Goal: Task Accomplishment & Management: Use online tool/utility

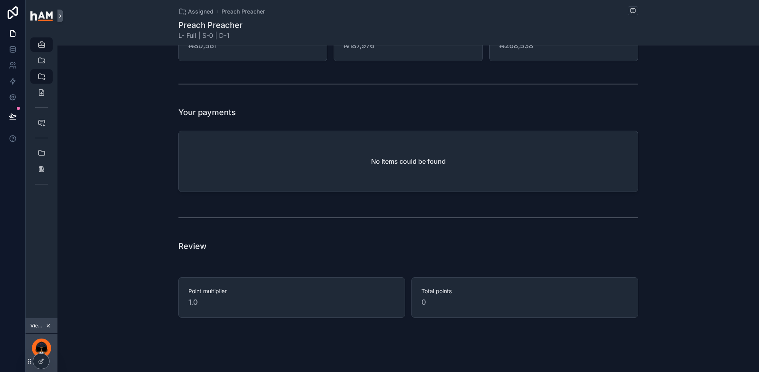
scroll to position [1148, 0]
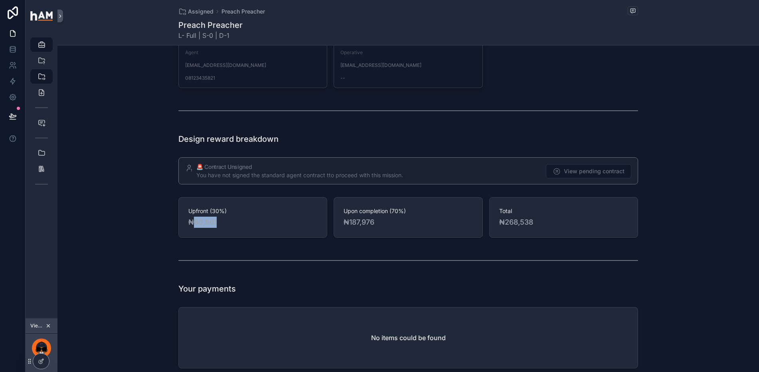
drag, startPoint x: 217, startPoint y: 225, endPoint x: 193, endPoint y: 223, distance: 24.0
click at [193, 223] on span "₦80,561" at bounding box center [252, 222] width 129 height 11
copy span "80,561"
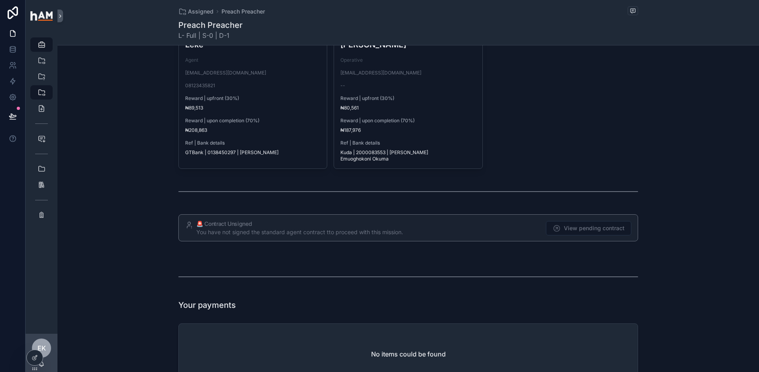
scroll to position [1216, 0]
click at [46, 344] on div "EK" at bounding box center [41, 348] width 19 height 19
click at [179, 348] on div "No items could be found" at bounding box center [408, 353] width 459 height 61
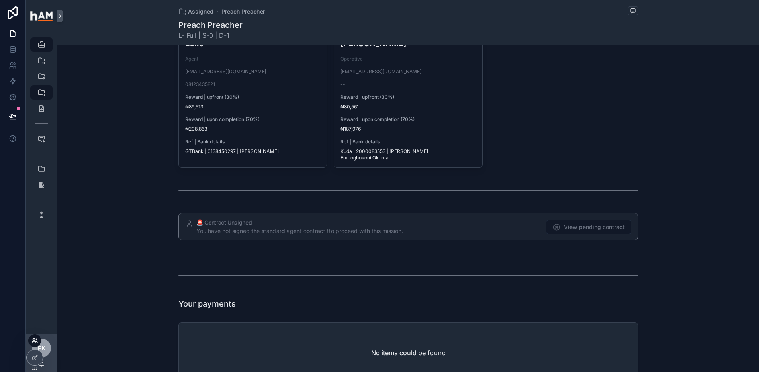
click at [34, 343] on icon at bounding box center [35, 341] width 6 height 6
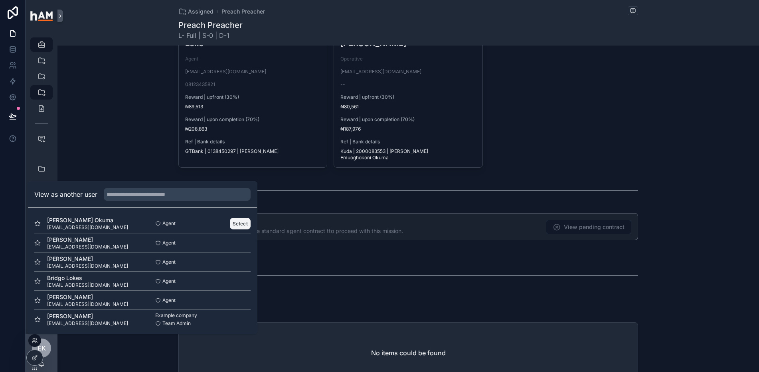
click at [238, 225] on button "Select" at bounding box center [240, 224] width 21 height 12
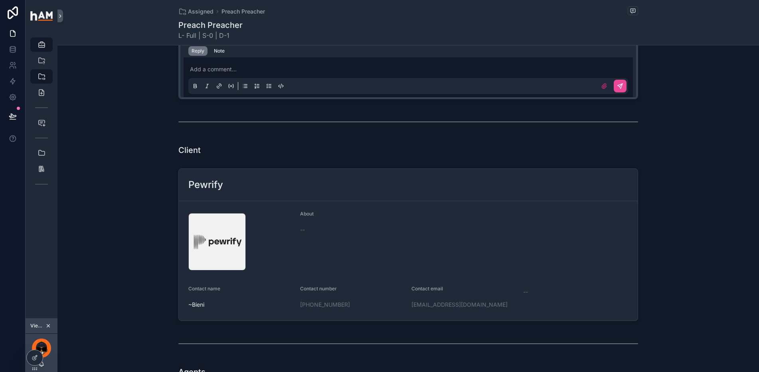
scroll to position [691, 0]
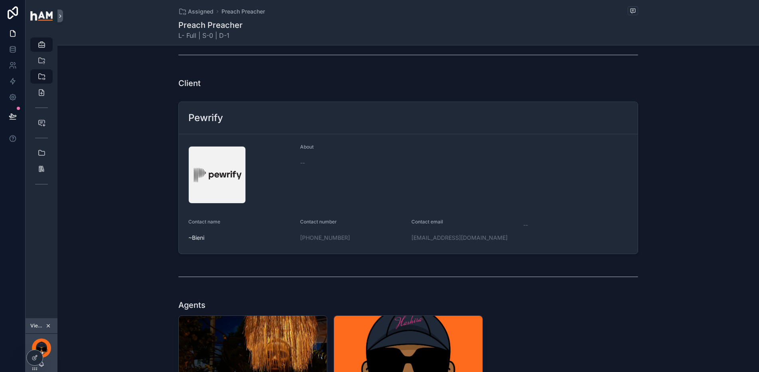
click at [128, 295] on div "TBA 2 In progress 3 Completed 4 Stalled Preach Preacher | Pewrify L- Full | S-0…" at bounding box center [407, 103] width 701 height 1479
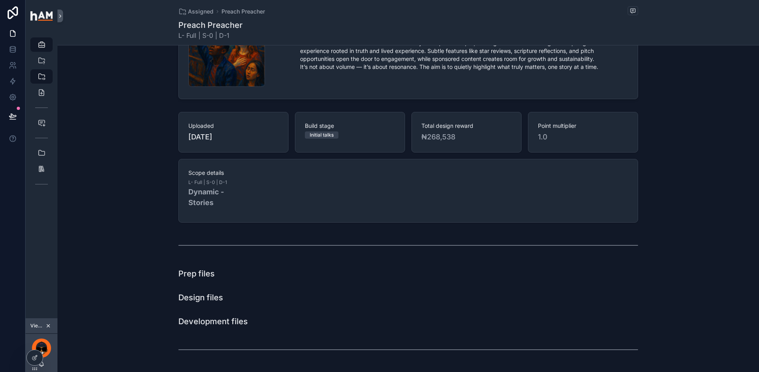
scroll to position [118, 0]
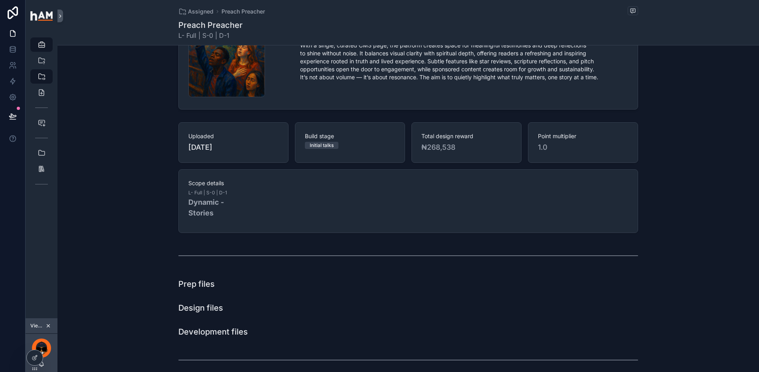
click at [82, 336] on div "Development files" at bounding box center [407, 332] width 701 height 18
click at [51, 347] on div "[PERSON_NAME] Okuma" at bounding box center [42, 353] width 32 height 38
click at [37, 358] on icon at bounding box center [35, 358] width 6 height 6
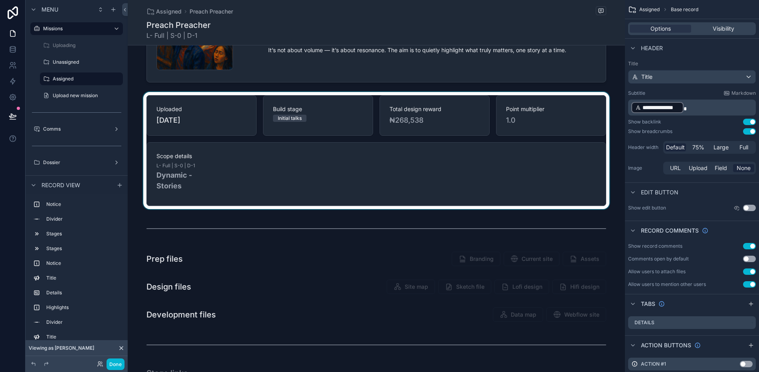
scroll to position [333, 0]
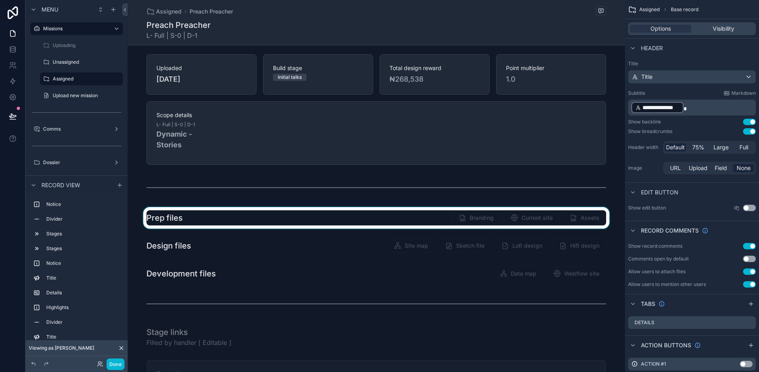
click at [479, 220] on div "scrollable content" at bounding box center [376, 218] width 497 height 22
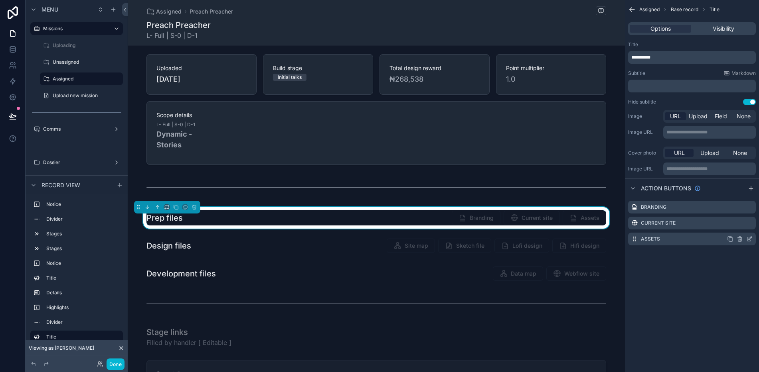
click at [731, 240] on icon "scrollable content" at bounding box center [730, 239] width 6 height 6
click at [660, 258] on div "Assets" at bounding box center [692, 255] width 128 height 13
click at [749, 257] on icon "scrollable content" at bounding box center [749, 255] width 6 height 6
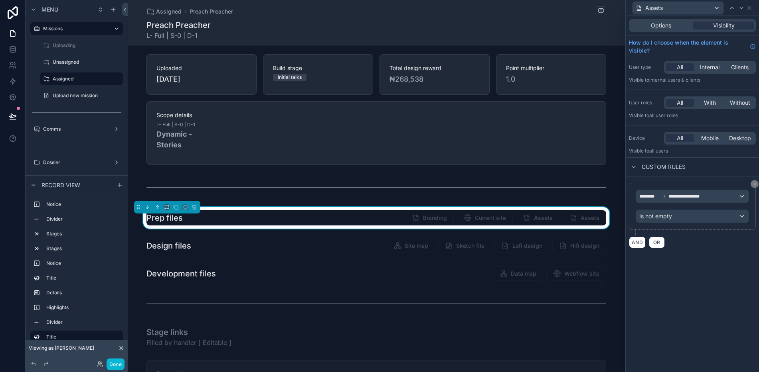
click at [749, 11] on div "Assets" at bounding box center [692, 8] width 127 height 16
click at [751, 7] on icon at bounding box center [749, 8] width 6 height 6
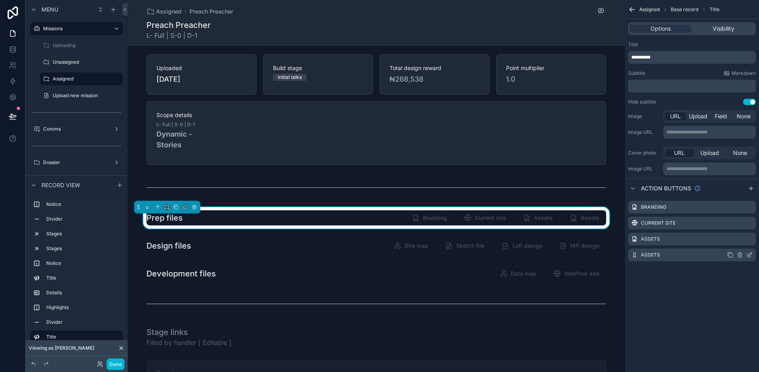
click at [698, 256] on div "Assets" at bounding box center [692, 255] width 128 height 13
click at [749, 256] on icon "scrollable content" at bounding box center [749, 254] width 3 height 3
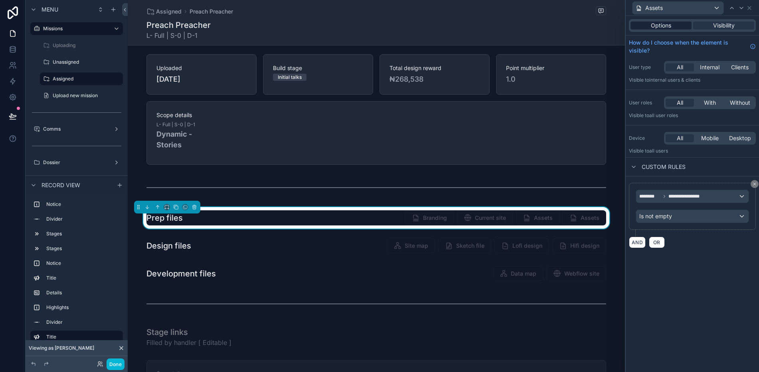
click at [682, 28] on div "Options" at bounding box center [660, 26] width 61 height 8
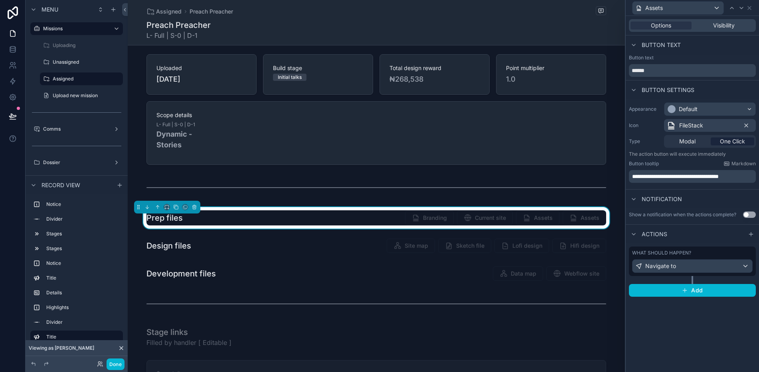
click at [743, 126] on icon at bounding box center [746, 125] width 6 height 6
click at [728, 125] on div "Select an icon" at bounding box center [710, 125] width 92 height 13
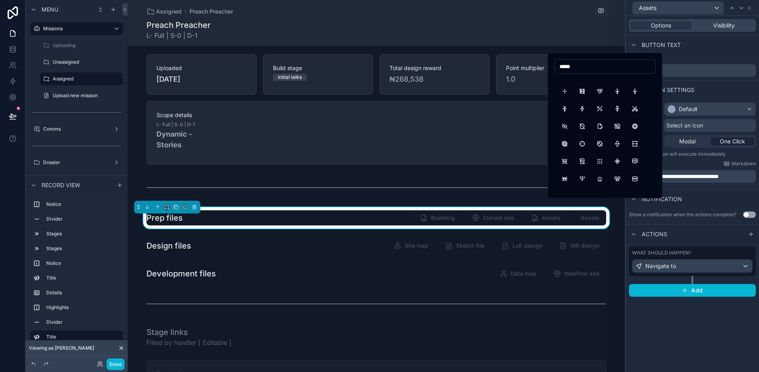
scroll to position [0, 0]
type input "*****"
click at [581, 155] on button "Viewfinder" at bounding box center [582, 154] width 14 height 14
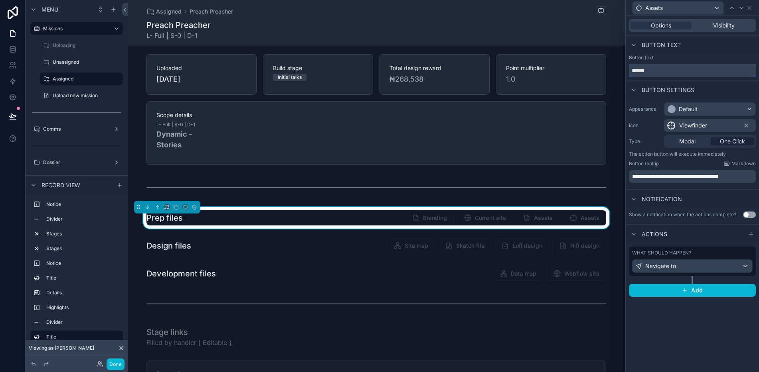
click at [682, 72] on input "******" at bounding box center [692, 70] width 127 height 13
type input "*********"
click at [663, 339] on div "**********" at bounding box center [691, 194] width 133 height 357
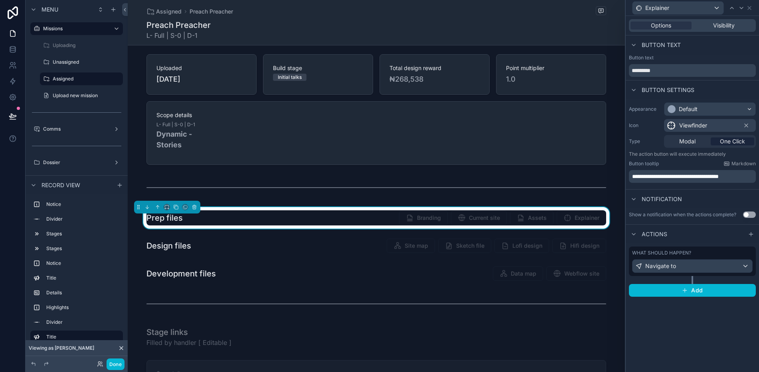
click at [700, 347] on div "**********" at bounding box center [691, 194] width 133 height 357
click at [691, 220] on div "Show a notification when the actions complete? Use setting" at bounding box center [691, 215] width 133 height 13
click at [736, 270] on div "Navigate to" at bounding box center [692, 266] width 120 height 13
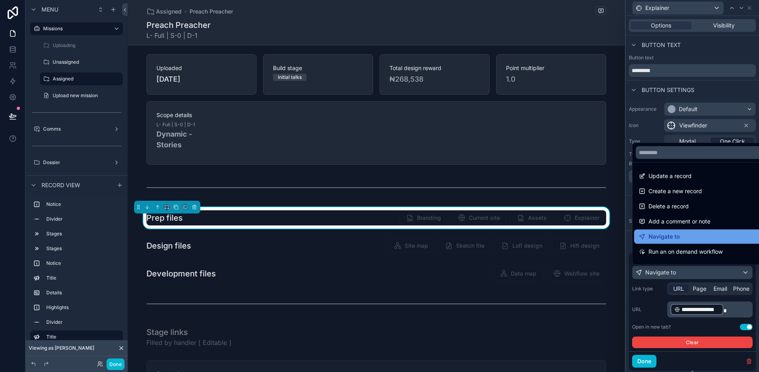
click at [696, 231] on div "Navigate to" at bounding box center [701, 237] width 135 height 14
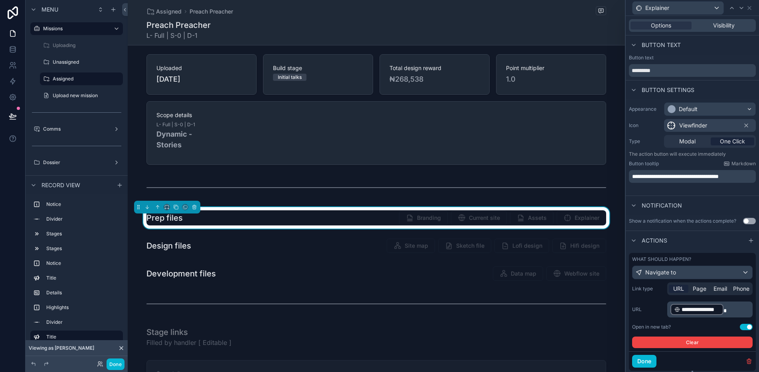
click at [716, 311] on span "**********" at bounding box center [700, 310] width 38 height 8
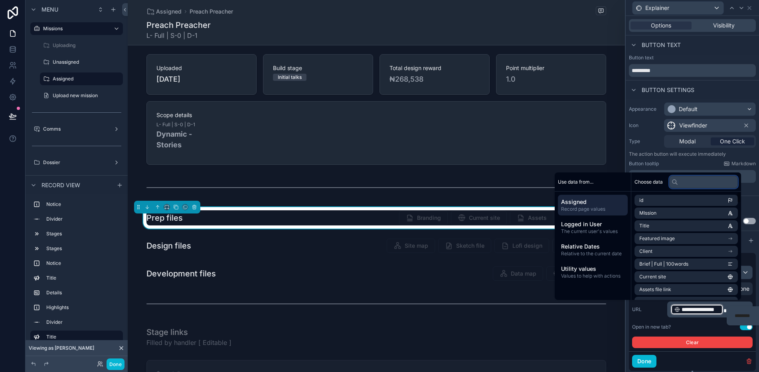
click at [684, 183] on input "text" at bounding box center [703, 182] width 69 height 13
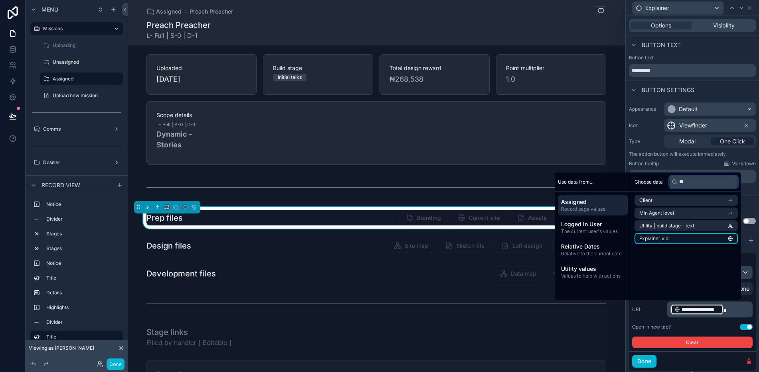
type input "**"
click at [676, 241] on li "Explainer vid" at bounding box center [685, 238] width 103 height 11
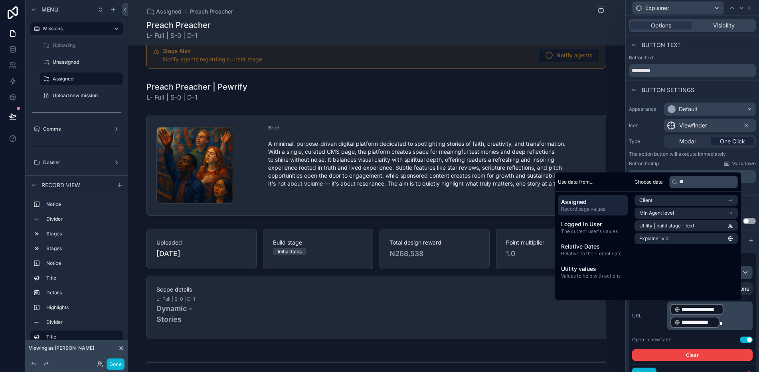
scroll to position [333, 0]
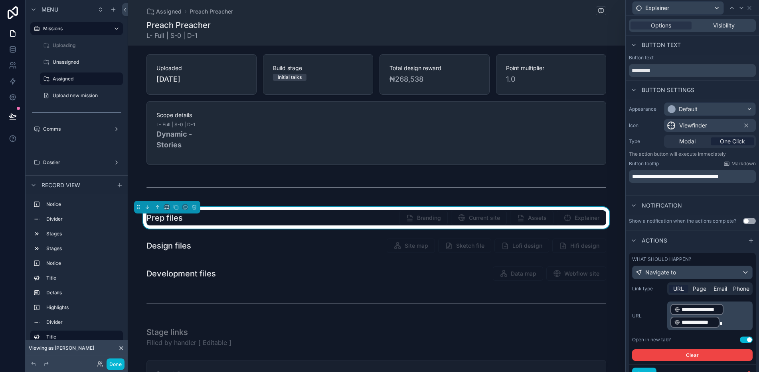
click at [730, 323] on p "**********" at bounding box center [710, 316] width 81 height 26
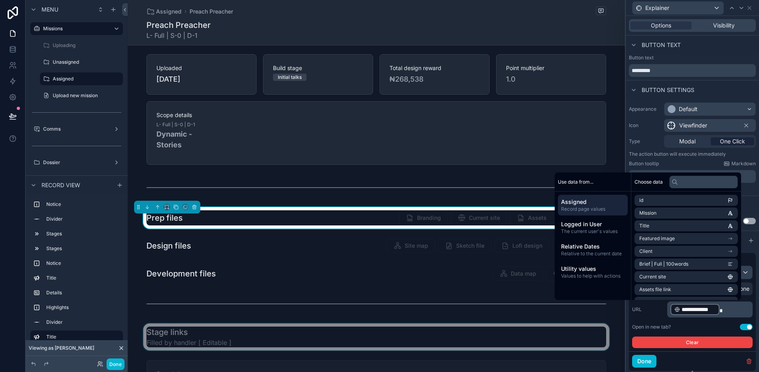
click at [608, 347] on div "scrollable content" at bounding box center [376, 337] width 497 height 27
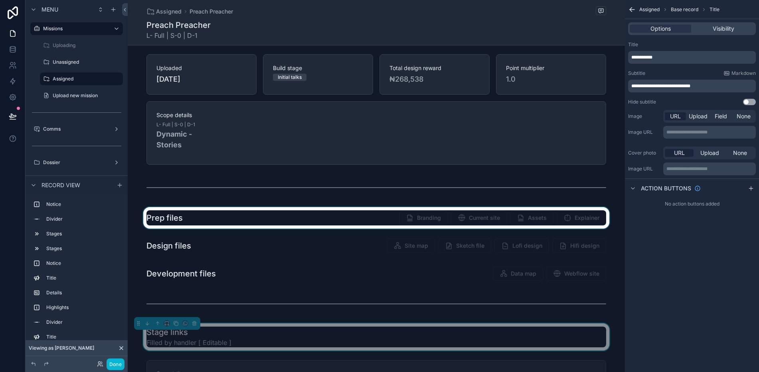
click at [549, 222] on div "scrollable content" at bounding box center [376, 218] width 497 height 22
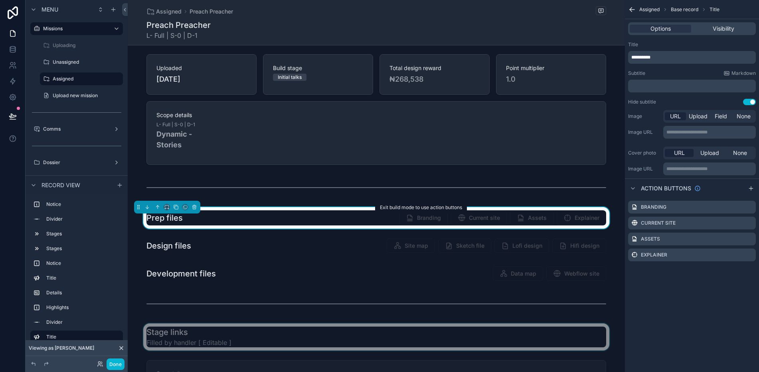
click at [428, 219] on span "Branding" at bounding box center [423, 219] width 49 height 8
click at [730, 207] on icon "scrollable content" at bounding box center [730, 207] width 6 height 6
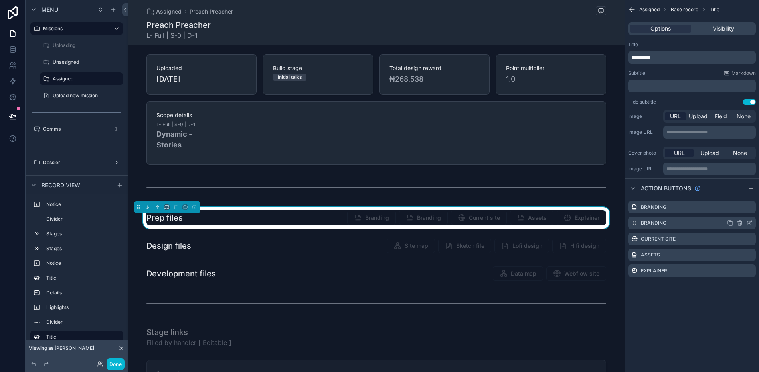
click at [650, 225] on label "Branding" at bounding box center [653, 223] width 26 height 6
click at [651, 223] on label "Branding" at bounding box center [653, 223] width 26 height 6
click at [648, 209] on label "Branding" at bounding box center [653, 207] width 26 height 6
click at [750, 209] on icon "scrollable content" at bounding box center [749, 208] width 4 height 4
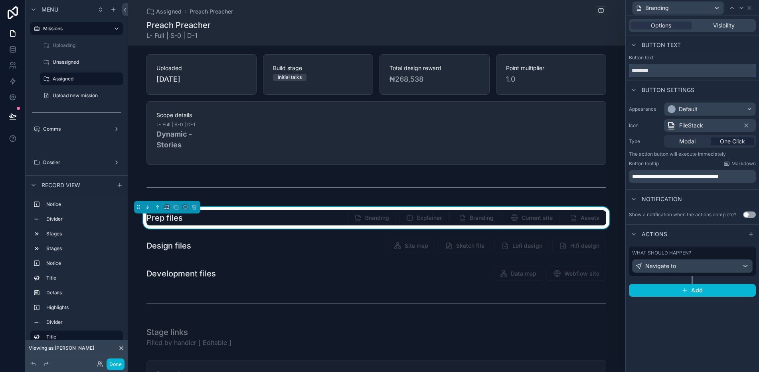
click at [662, 69] on input "********" at bounding box center [692, 70] width 127 height 13
type input "********"
click at [702, 266] on div "Navigate to" at bounding box center [692, 266] width 120 height 13
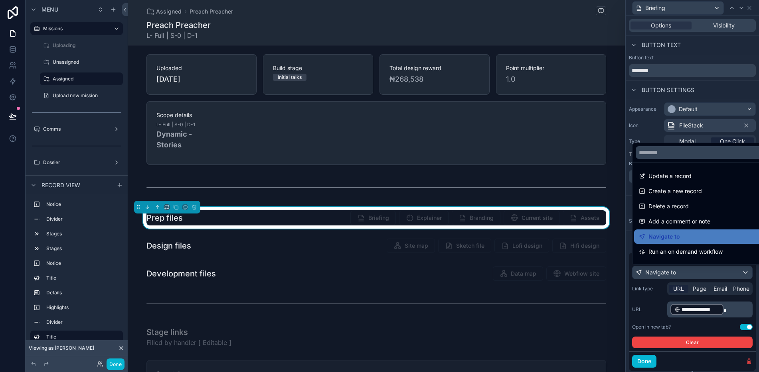
click at [726, 310] on div at bounding box center [691, 186] width 133 height 372
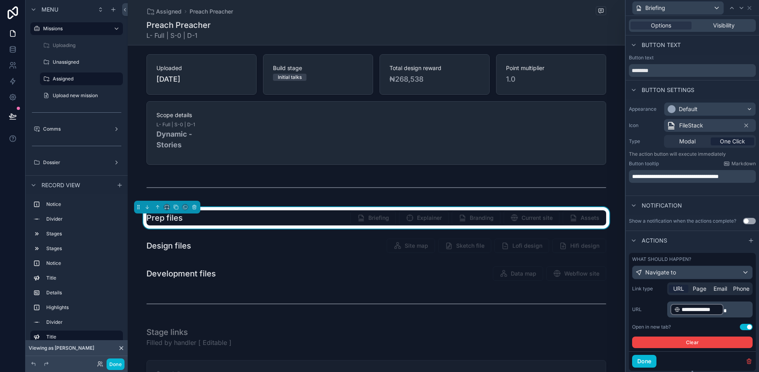
click at [726, 310] on p "**********" at bounding box center [710, 309] width 81 height 13
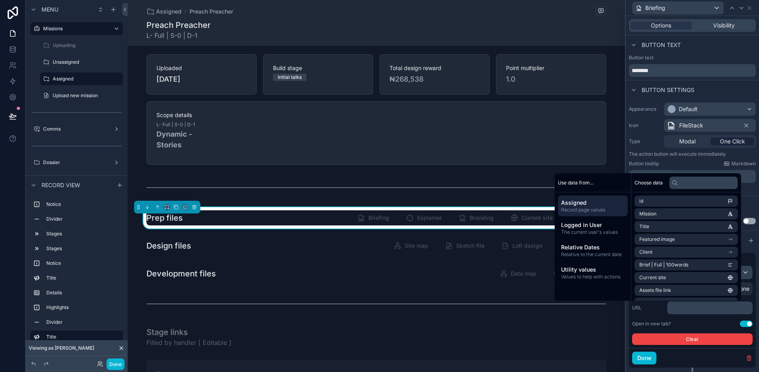
click at [701, 189] on div "Choose data" at bounding box center [686, 182] width 110 height 19
click at [696, 183] on input "text" at bounding box center [703, 183] width 69 height 13
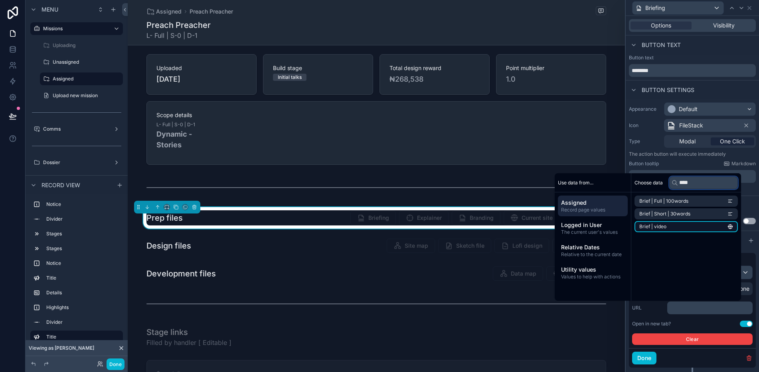
type input "****"
click at [690, 229] on li "Brief | video" at bounding box center [685, 226] width 103 height 11
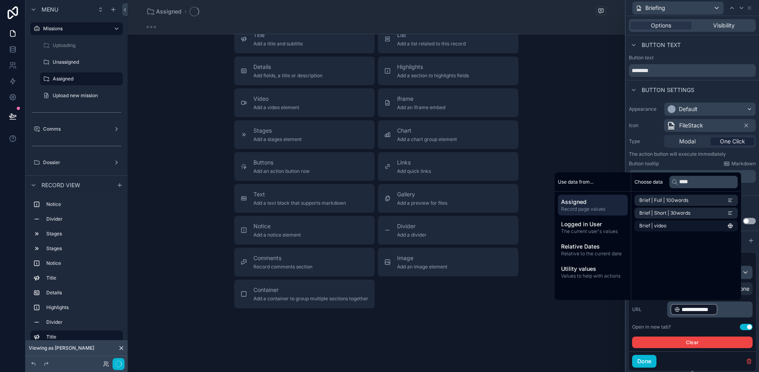
scroll to position [158, 0]
click at [686, 323] on div "**********" at bounding box center [692, 316] width 120 height 66
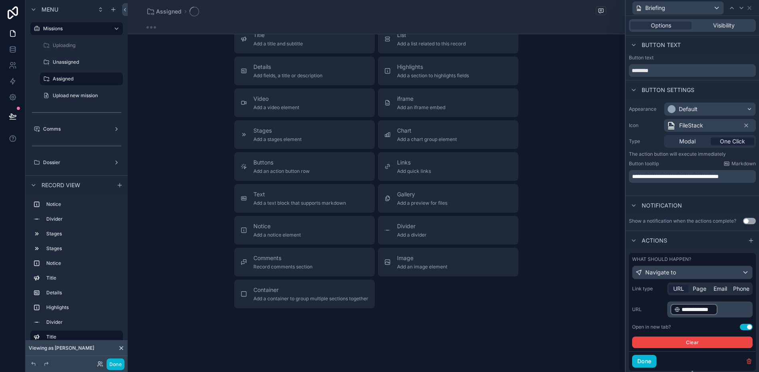
scroll to position [333, 0]
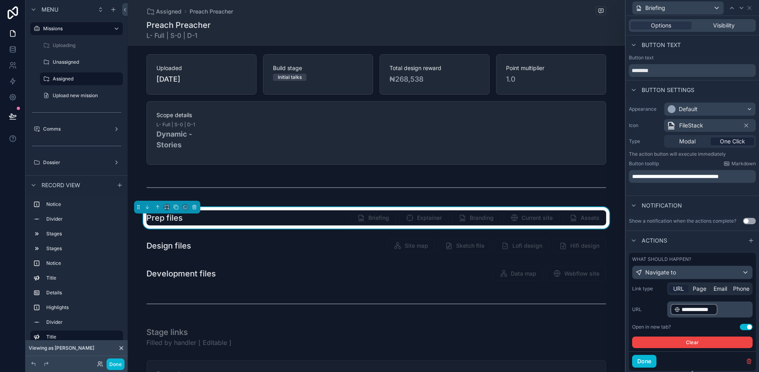
click at [700, 127] on span "FileStack" at bounding box center [691, 126] width 24 height 8
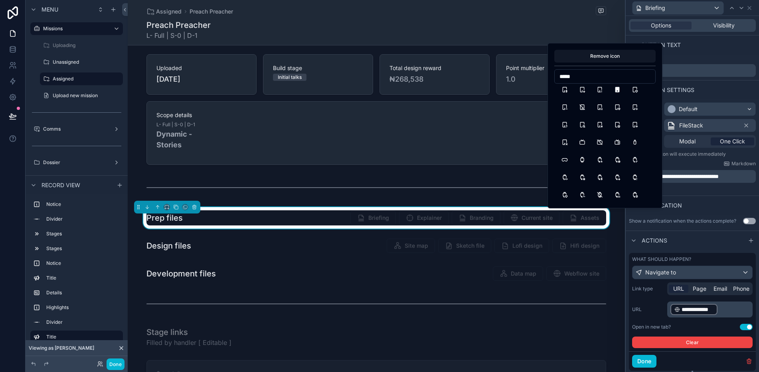
scroll to position [636, 0]
type input "*****"
click at [581, 142] on button "DeviceTv" at bounding box center [582, 143] width 14 height 14
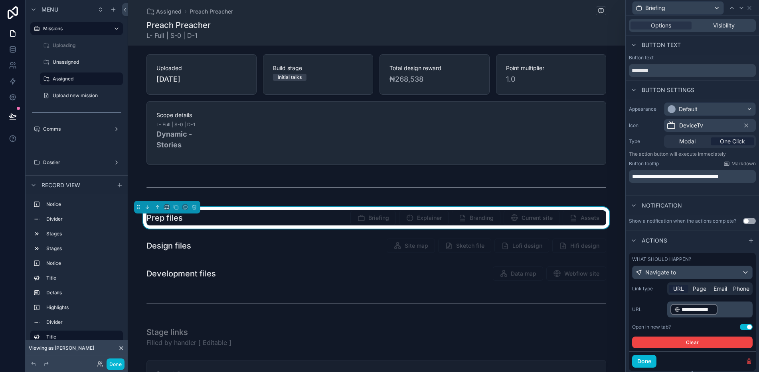
click at [423, 216] on span "Explainer" at bounding box center [423, 219] width 49 height 8
click at [750, 8] on icon at bounding box center [749, 8] width 6 height 6
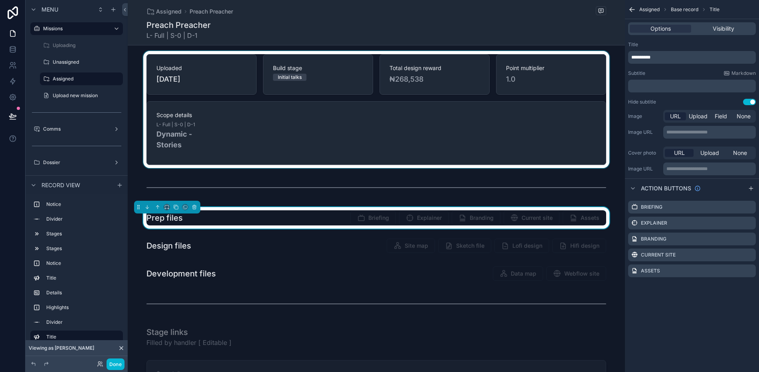
click at [509, 128] on div "scrollable content" at bounding box center [376, 109] width 497 height 117
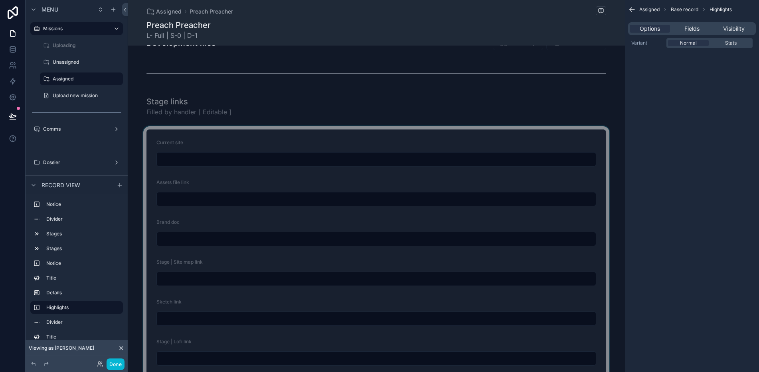
scroll to position [569, 0]
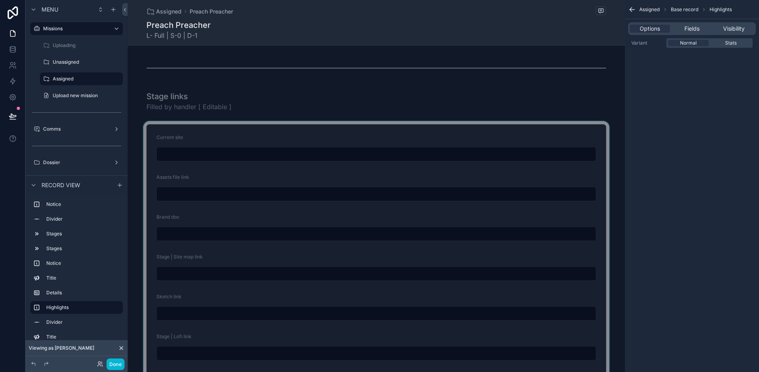
click at [302, 152] on div "scrollable content" at bounding box center [376, 307] width 497 height 372
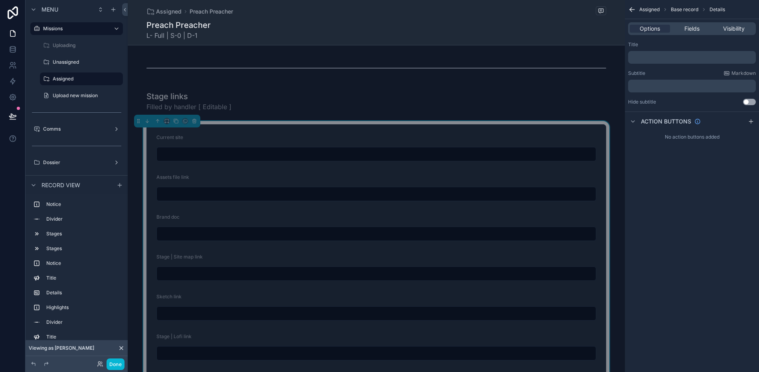
click at [302, 152] on input "scrollable content" at bounding box center [376, 154] width 439 height 11
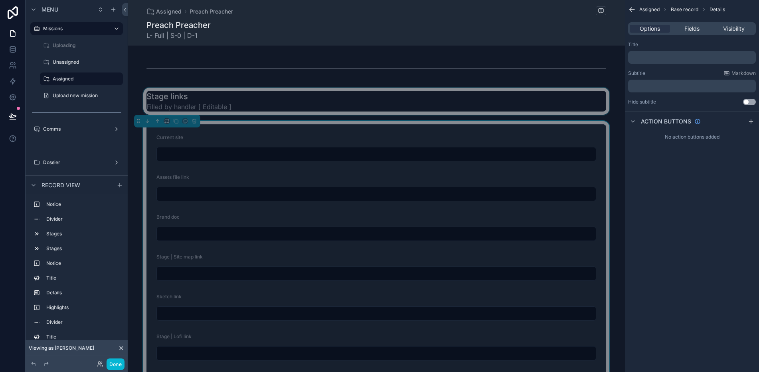
click at [447, 89] on div "scrollable content" at bounding box center [376, 101] width 497 height 27
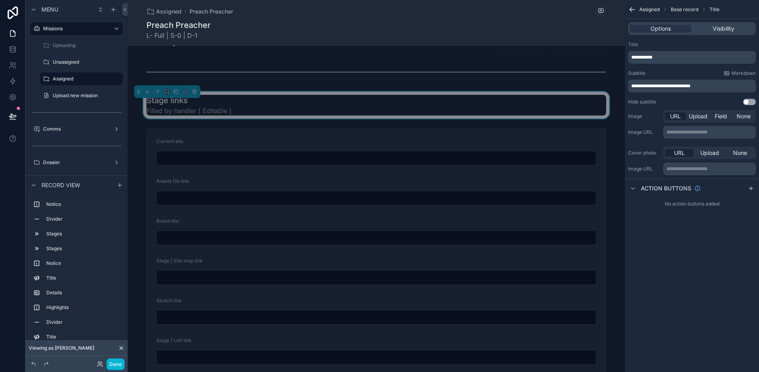
scroll to position [465, 0]
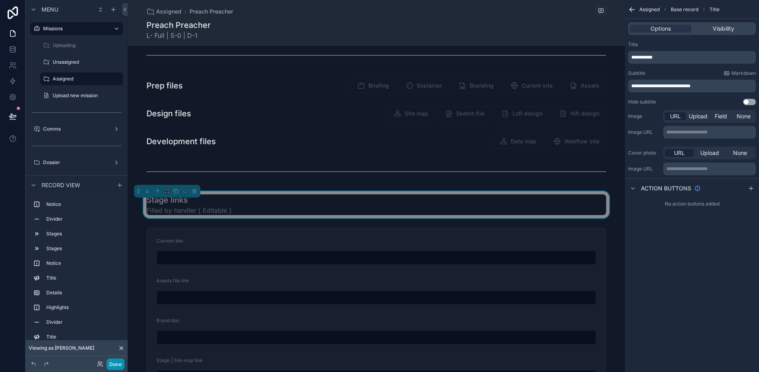
click at [114, 368] on button "Done" at bounding box center [115, 365] width 18 height 12
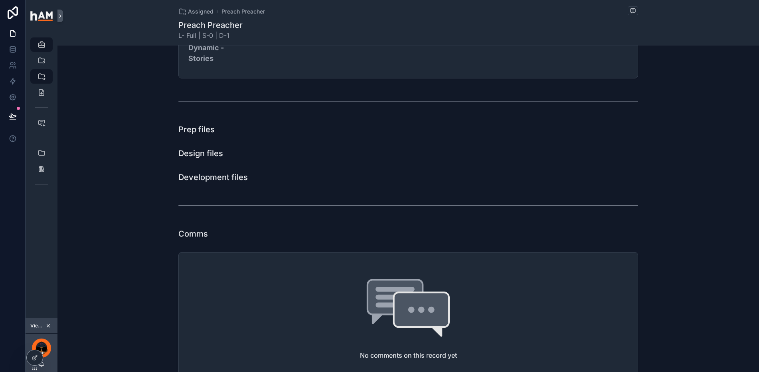
scroll to position [190, 0]
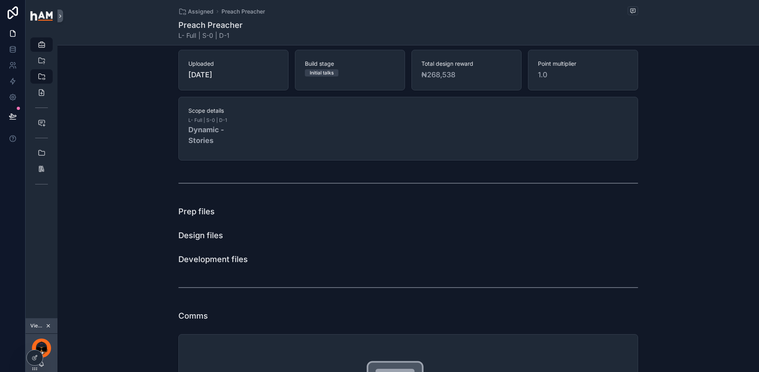
click at [421, 207] on div "Prep files" at bounding box center [407, 211] width 459 height 11
click at [36, 356] on icon at bounding box center [35, 358] width 6 height 6
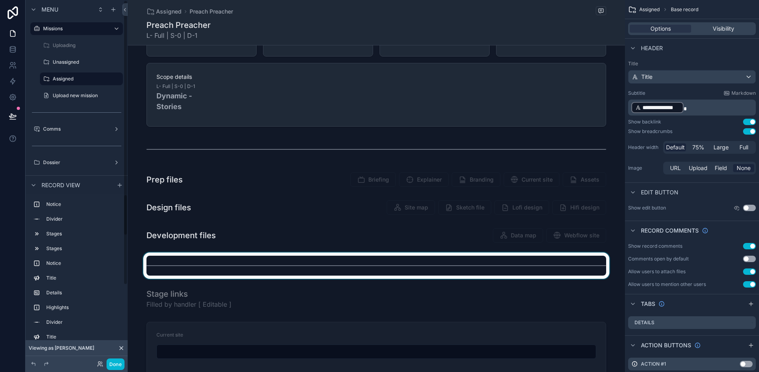
scroll to position [412, 0]
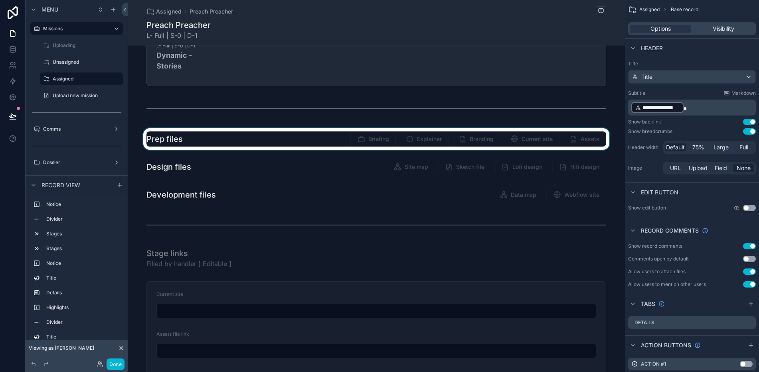
click at [414, 134] on div "scrollable content" at bounding box center [376, 139] width 497 height 22
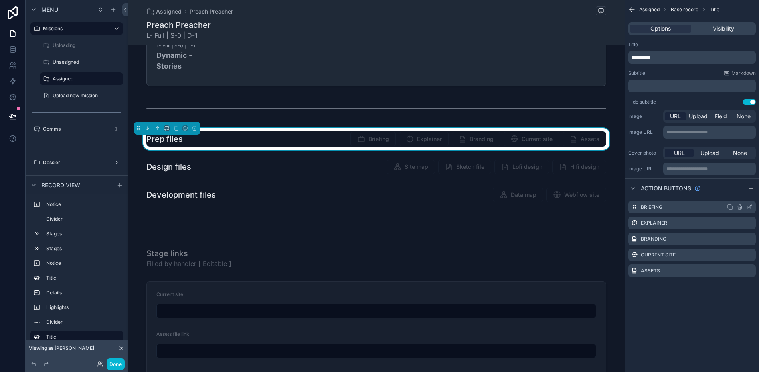
click at [709, 207] on div "Briefing" at bounding box center [692, 207] width 128 height 13
click at [753, 206] on div "Briefing" at bounding box center [692, 207] width 128 height 13
click at [747, 209] on icon "scrollable content" at bounding box center [749, 208] width 4 height 4
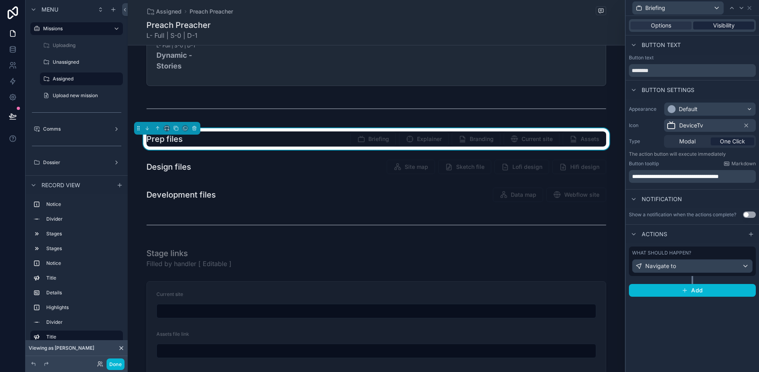
click at [726, 24] on span "Visibility" at bounding box center [724, 26] width 22 height 8
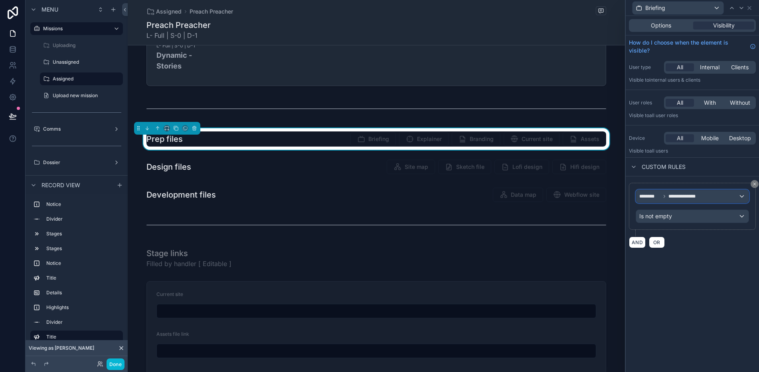
click at [707, 198] on div "**********" at bounding box center [692, 196] width 112 height 13
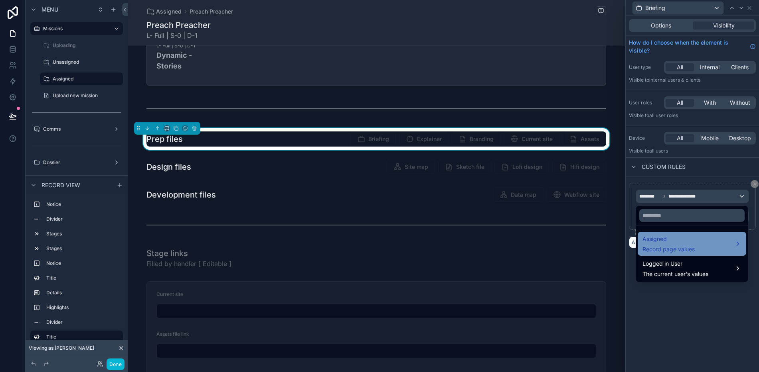
click at [701, 242] on div "Assigned Record page values" at bounding box center [691, 244] width 99 height 19
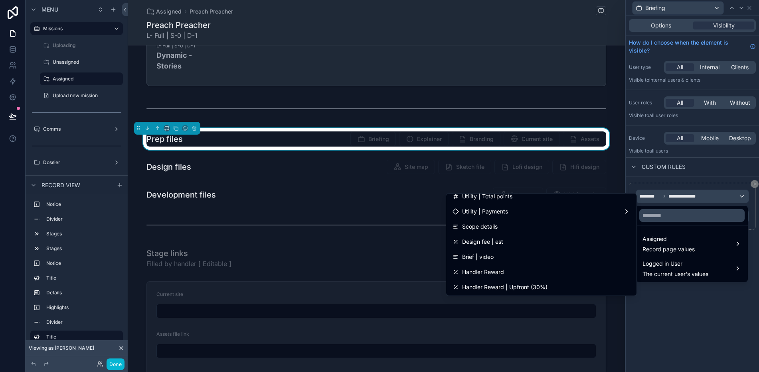
scroll to position [735, 0]
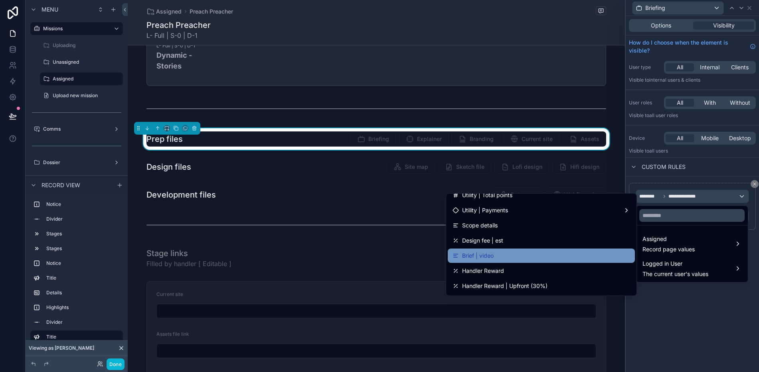
click at [571, 253] on div "Brief | video" at bounding box center [540, 256] width 177 height 10
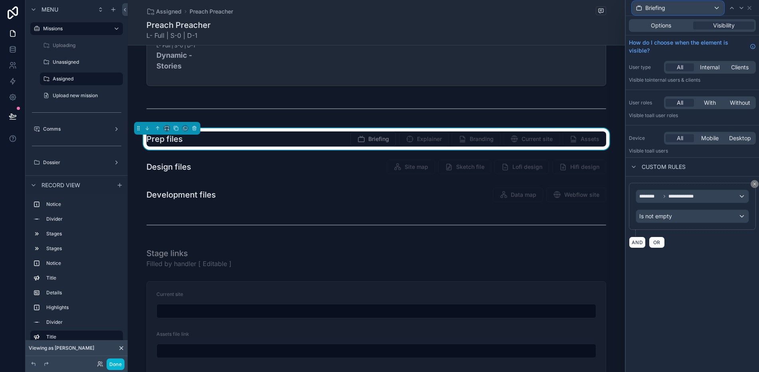
click at [716, 6] on div "Briefing" at bounding box center [677, 8] width 91 height 13
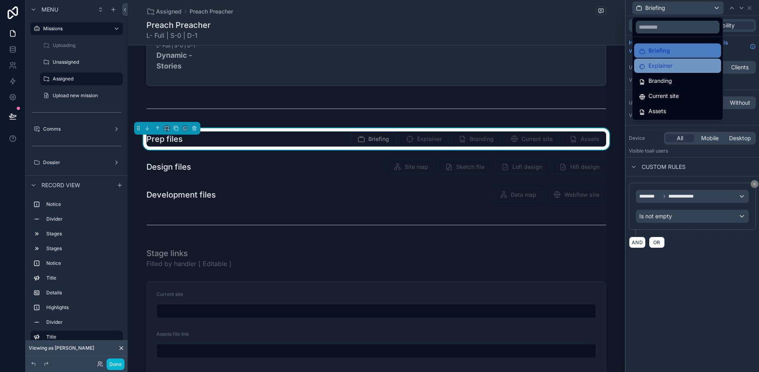
click at [708, 66] on div "Explainer" at bounding box center [676, 66] width 77 height 10
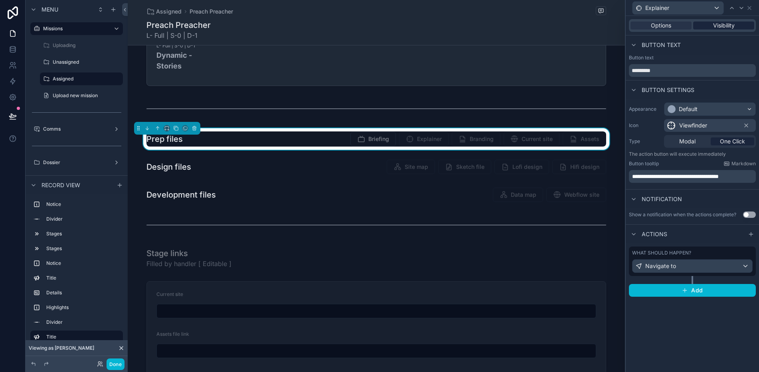
click at [717, 24] on span "Visibility" at bounding box center [724, 26] width 22 height 8
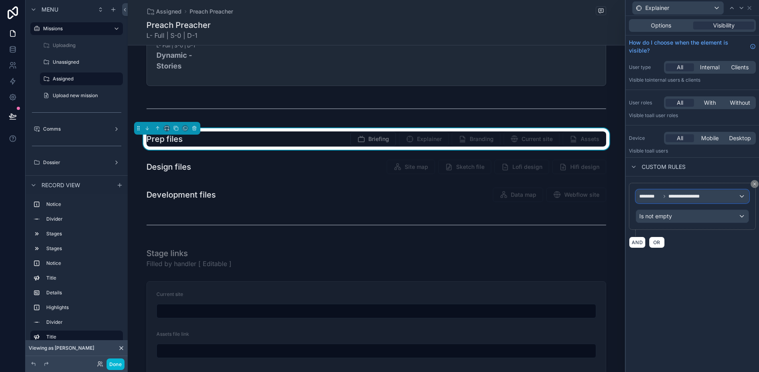
click at [697, 197] on span "**********" at bounding box center [684, 196] width 33 height 6
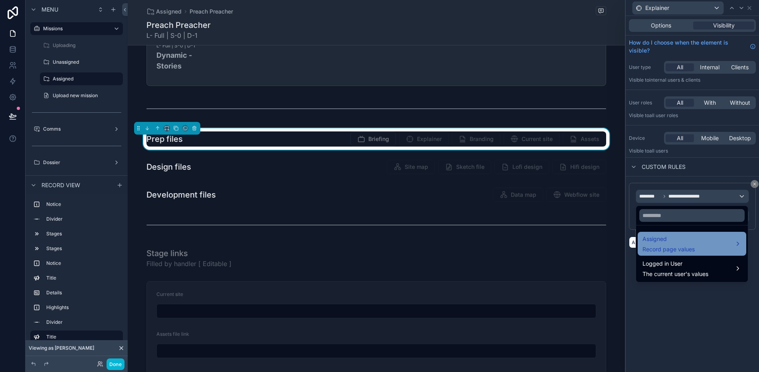
click at [698, 239] on div "Assigned Record page values" at bounding box center [691, 244] width 99 height 19
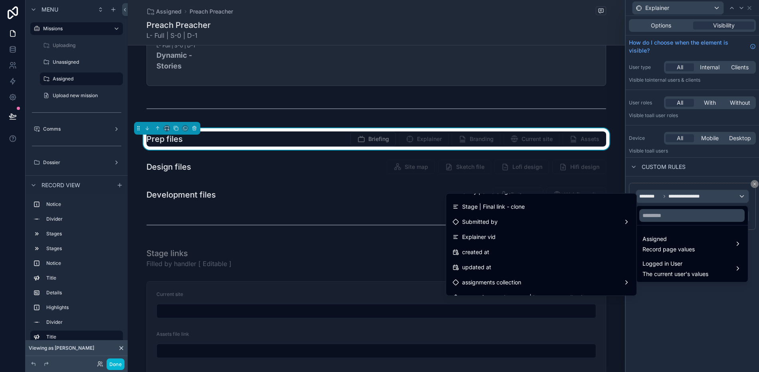
scroll to position [998, 0]
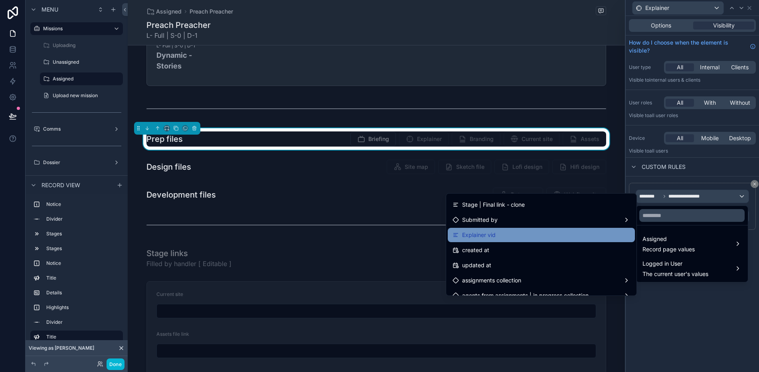
click at [524, 237] on div "Explainer vid" at bounding box center [540, 236] width 177 height 10
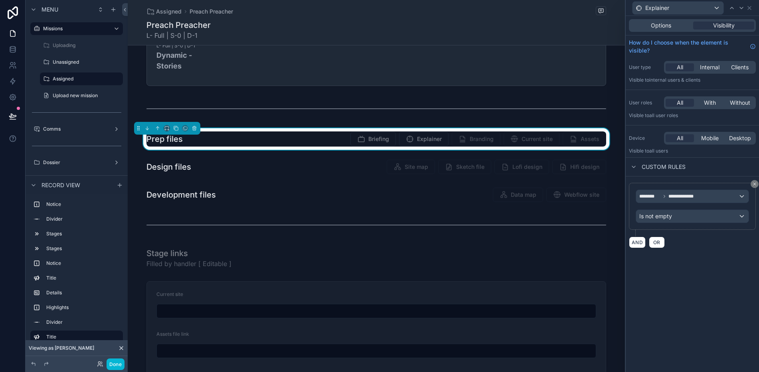
click at [703, 285] on div "**********" at bounding box center [691, 194] width 133 height 357
click at [709, 328] on div "**********" at bounding box center [691, 194] width 133 height 357
click at [733, 276] on div "**********" at bounding box center [691, 194] width 133 height 357
click at [749, 9] on icon at bounding box center [749, 8] width 6 height 6
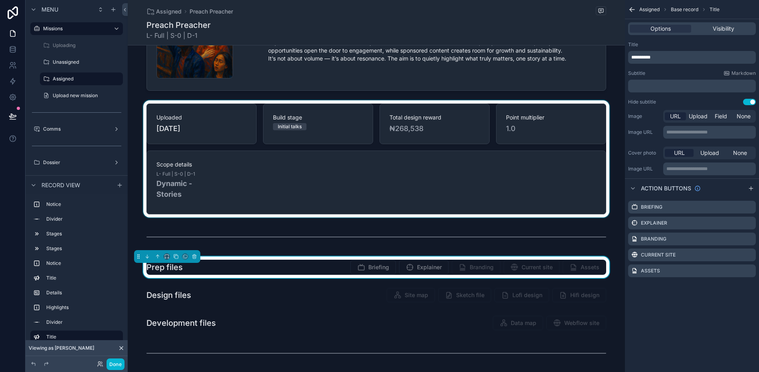
scroll to position [184, 0]
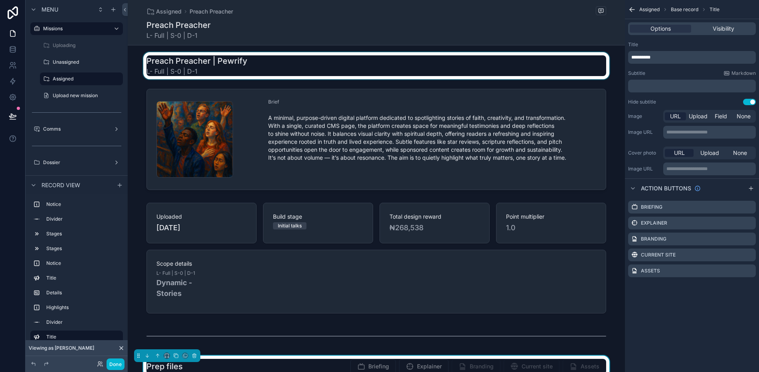
click at [603, 76] on div "scrollable content" at bounding box center [376, 65] width 497 height 27
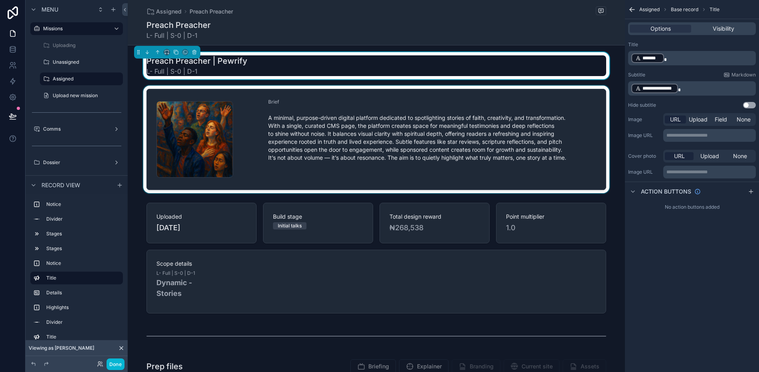
click at [618, 150] on div "scrollable content" at bounding box center [376, 140] width 497 height 108
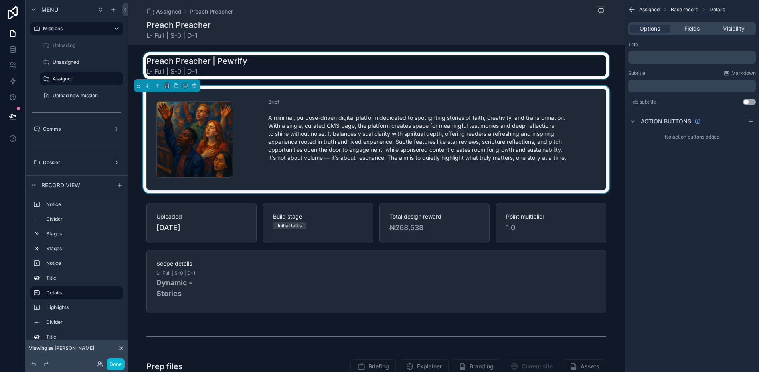
type input "**********"
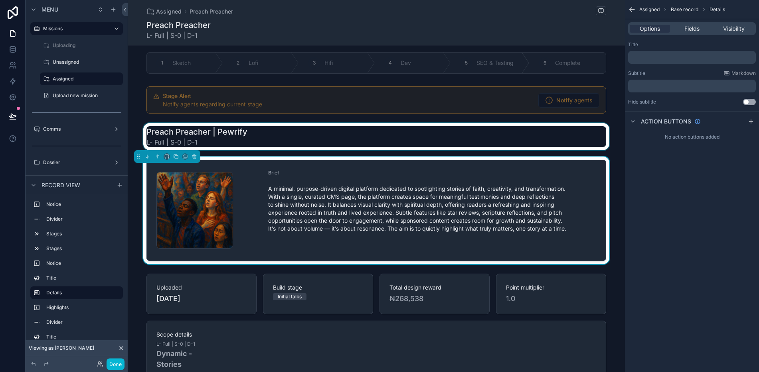
scroll to position [73, 0]
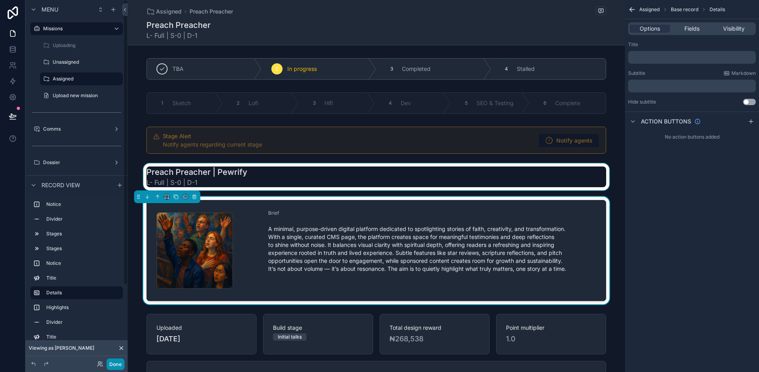
click at [110, 365] on button "Done" at bounding box center [115, 365] width 18 height 12
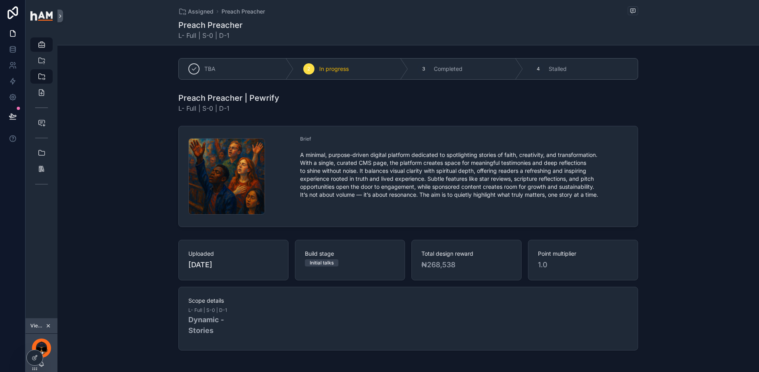
scroll to position [240, 0]
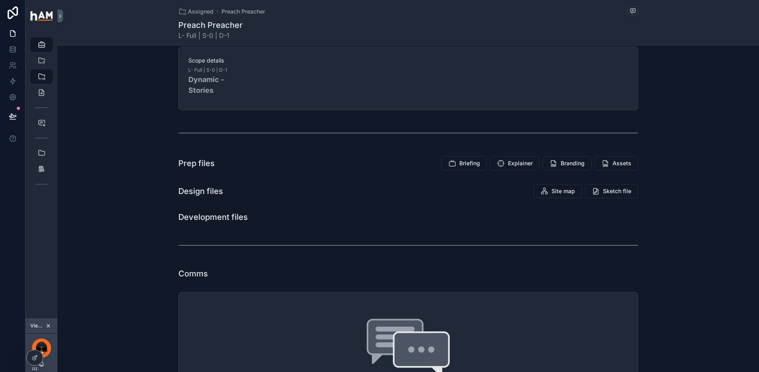
click at [452, 163] on icon "scrollable content" at bounding box center [452, 164] width 8 height 8
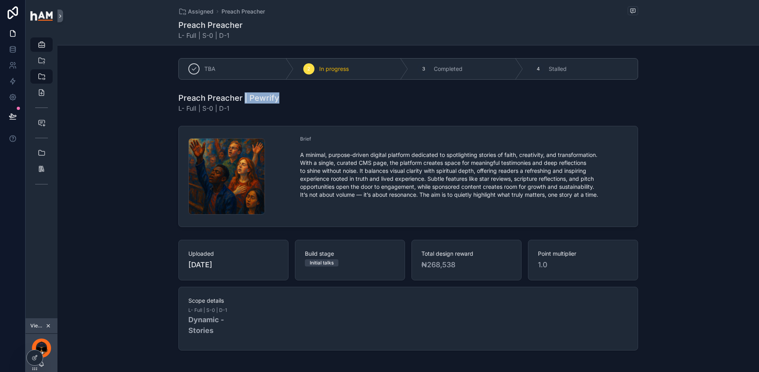
drag, startPoint x: 241, startPoint y: 99, endPoint x: 294, endPoint y: 94, distance: 52.9
click at [294, 94] on div "Preach Preacher | Pewrify L- Full | S-0 | D-1" at bounding box center [407, 103] width 459 height 21
click at [235, 108] on span "L- Full | S-0 | D-1" at bounding box center [228, 109] width 101 height 10
drag, startPoint x: 239, startPoint y: 99, endPoint x: 171, endPoint y: 101, distance: 67.5
click at [171, 101] on div "Preach Preacher | Pewrify L- Full | S-0 | D-1" at bounding box center [407, 102] width 701 height 27
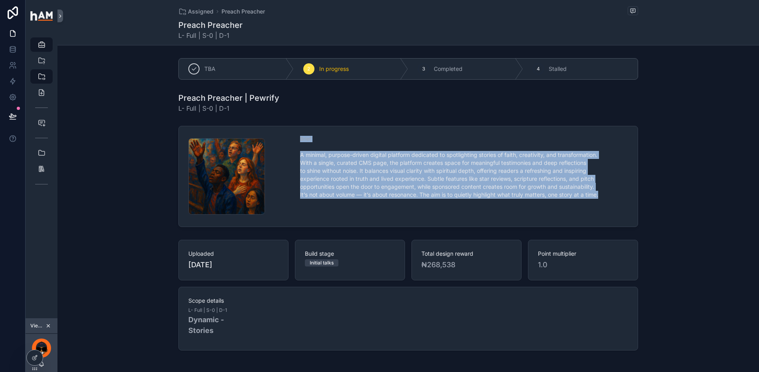
drag, startPoint x: 292, startPoint y: 151, endPoint x: 601, endPoint y: 193, distance: 312.0
click at [601, 193] on form "Pewrify-featured-image .jpg Brief A minimal, purpose-driven digital platform de…" at bounding box center [408, 176] width 459 height 101
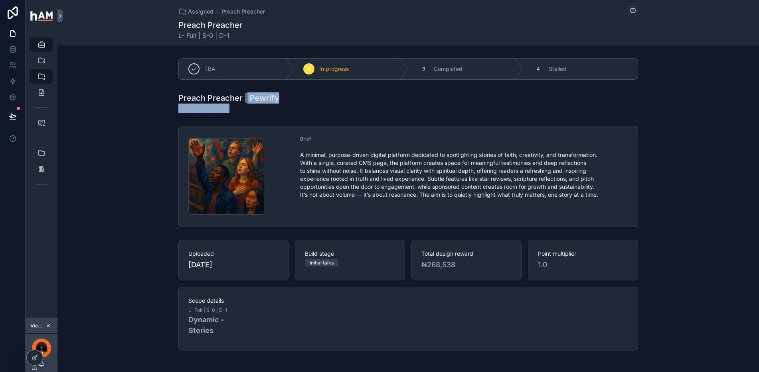
drag, startPoint x: 244, startPoint y: 99, endPoint x: 302, endPoint y: 104, distance: 58.1
click at [302, 104] on div "Preach Preacher | Pewrify L- Full | S-0 | D-1" at bounding box center [407, 103] width 459 height 21
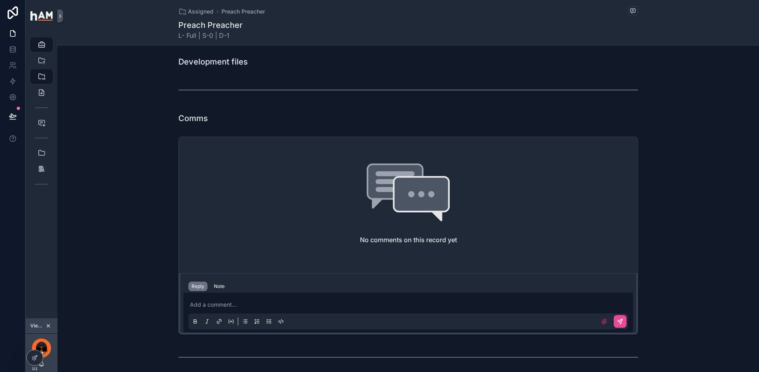
scroll to position [227, 0]
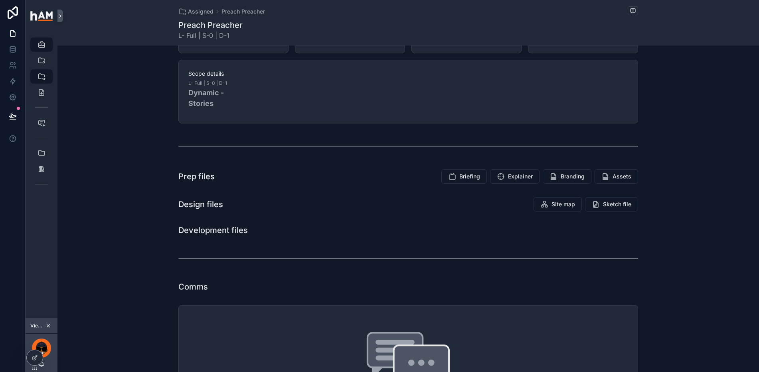
click at [443, 225] on div "Development files" at bounding box center [407, 230] width 459 height 11
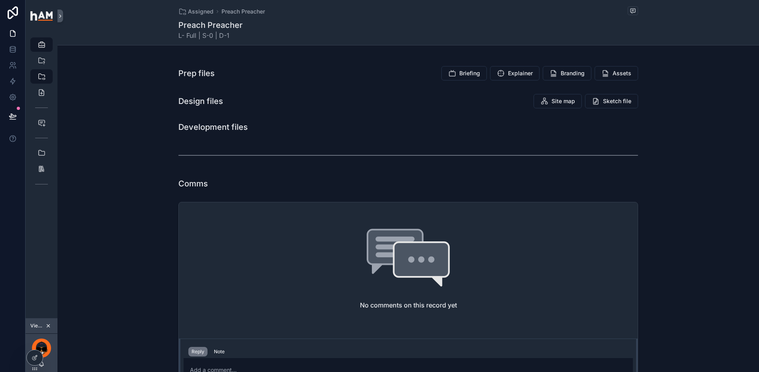
scroll to position [290, 0]
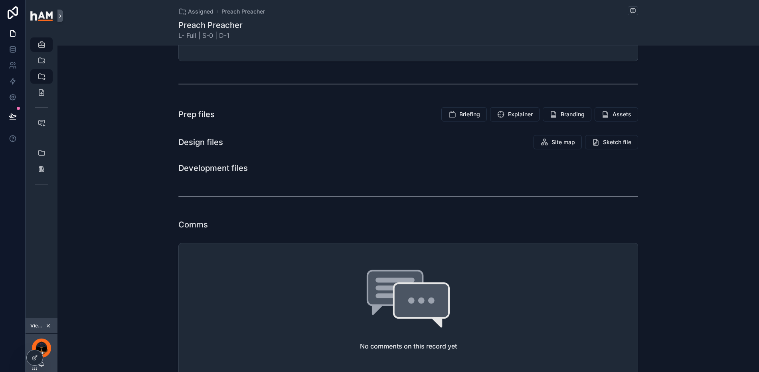
click at [549, 174] on div "Development files" at bounding box center [407, 169] width 701 height 18
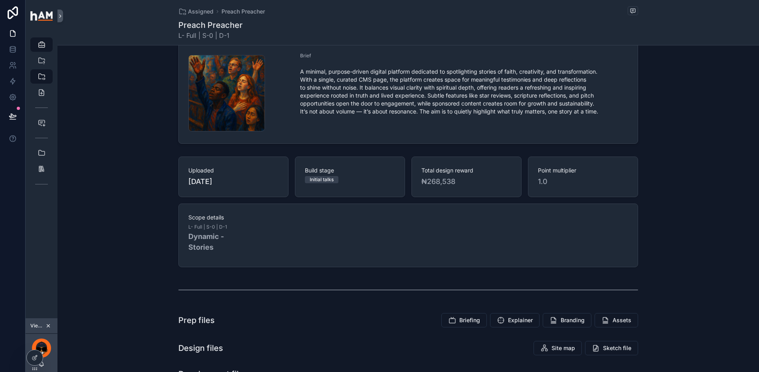
scroll to position [1, 0]
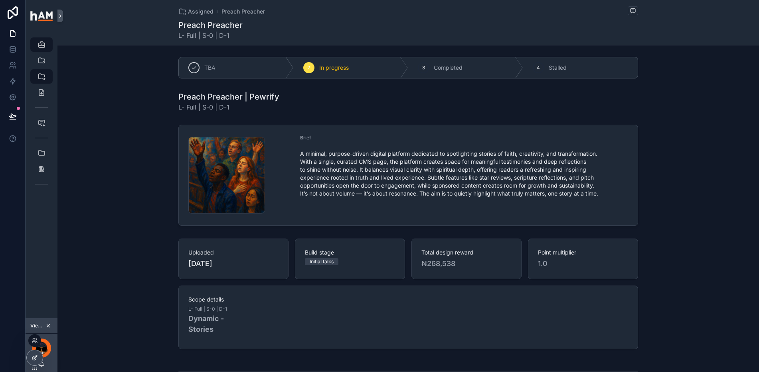
click at [32, 358] on icon at bounding box center [34, 359] width 4 height 4
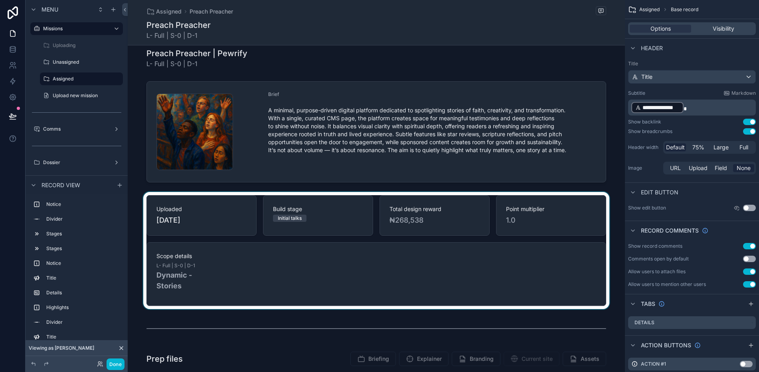
scroll to position [233, 0]
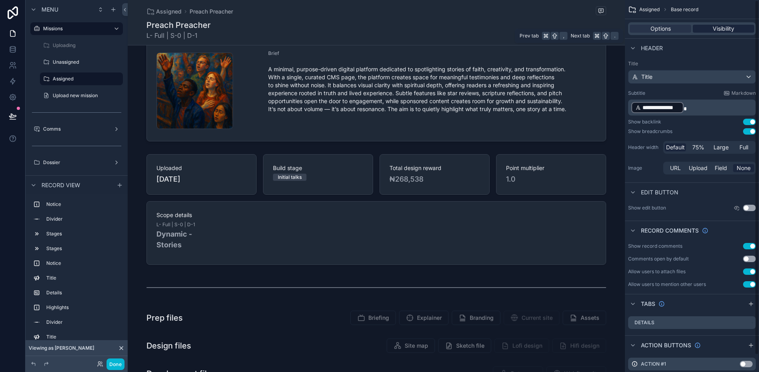
click at [710, 28] on div "Visibility" at bounding box center [722, 29] width 61 height 8
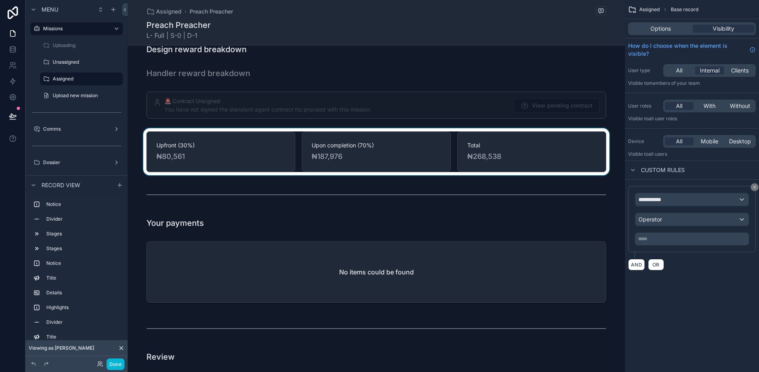
scroll to position [1783, 0]
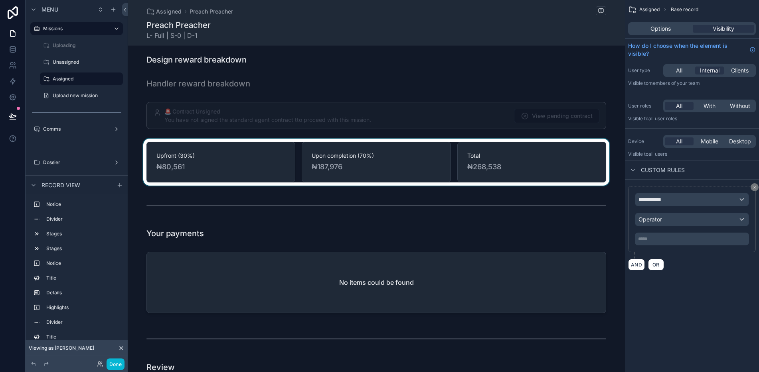
click at [333, 172] on div "scrollable content" at bounding box center [376, 162] width 497 height 47
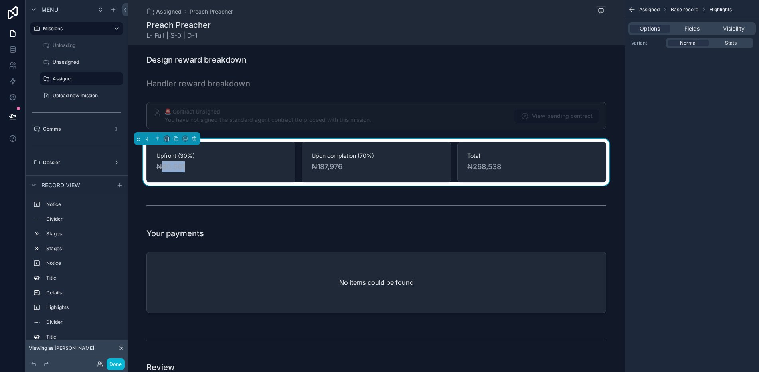
drag, startPoint x: 184, startPoint y: 168, endPoint x: 161, endPoint y: 169, distance: 23.1
click at [161, 169] on span "₦80,561" at bounding box center [220, 167] width 129 height 11
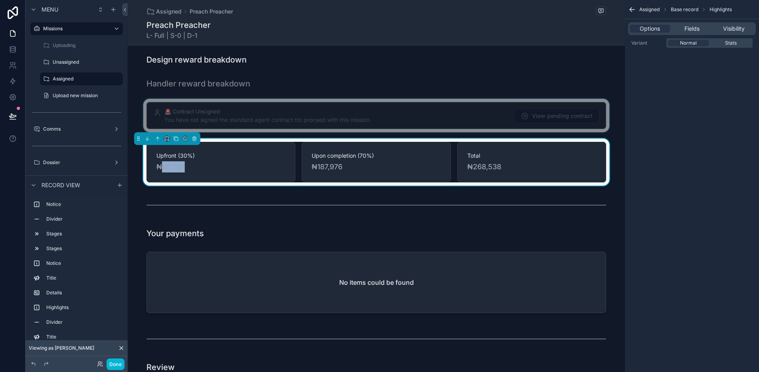
copy span "80,561"
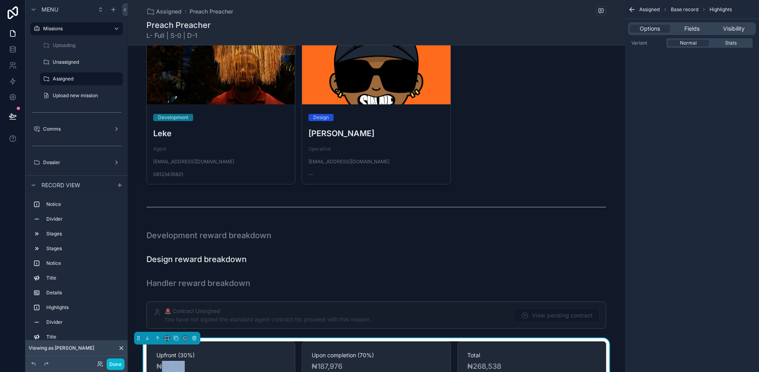
scroll to position [1501, 0]
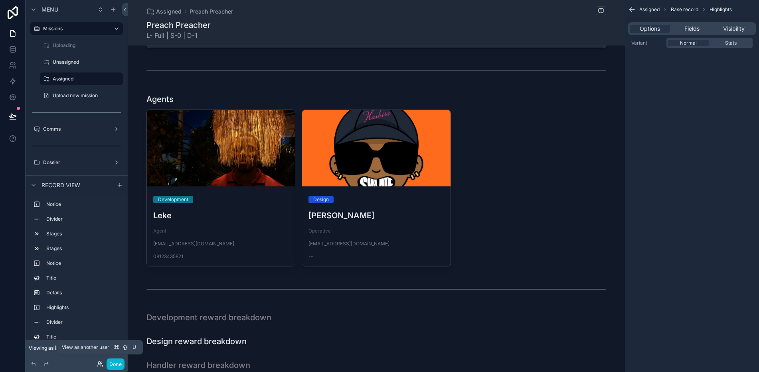
click at [101, 365] on icon at bounding box center [100, 364] width 6 height 6
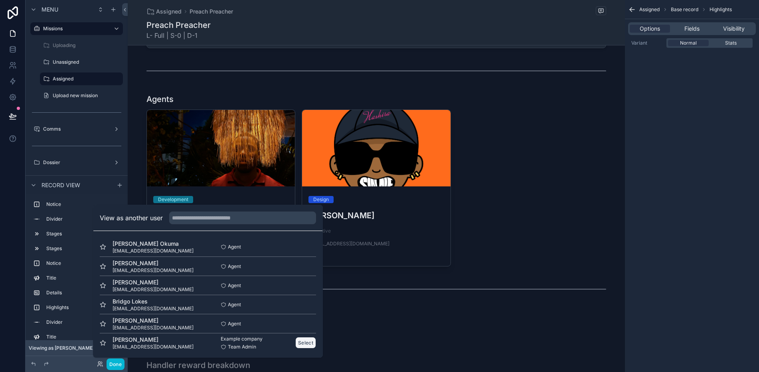
click at [304, 346] on button "Select" at bounding box center [305, 343] width 21 height 12
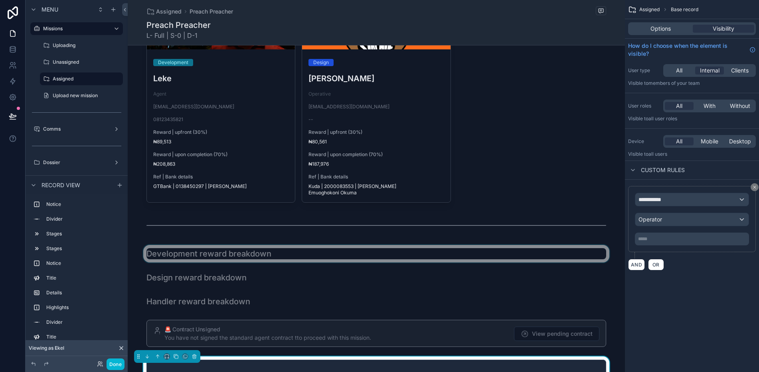
scroll to position [1628, 0]
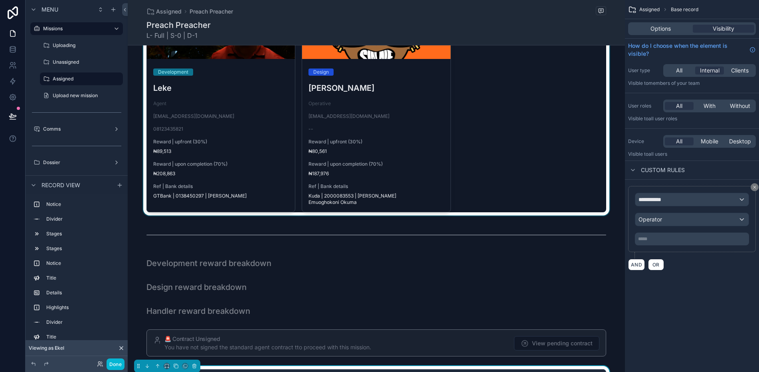
click at [350, 196] on div "scrollable content" at bounding box center [376, 89] width 497 height 253
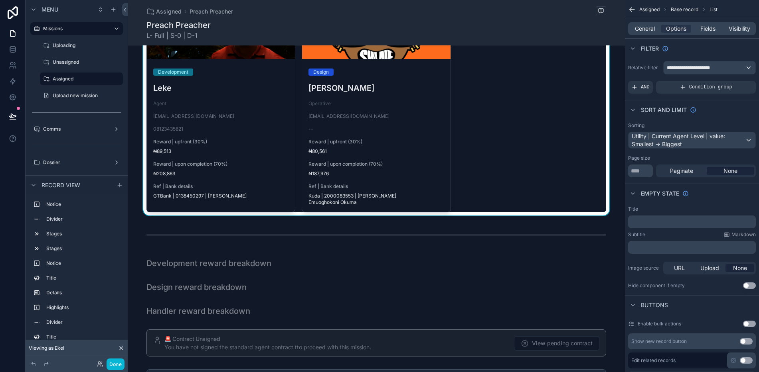
click at [349, 196] on span "Kuda | 2000083553 | Sweeney Emuoghokoni Okuma" at bounding box center [375, 199] width 135 height 13
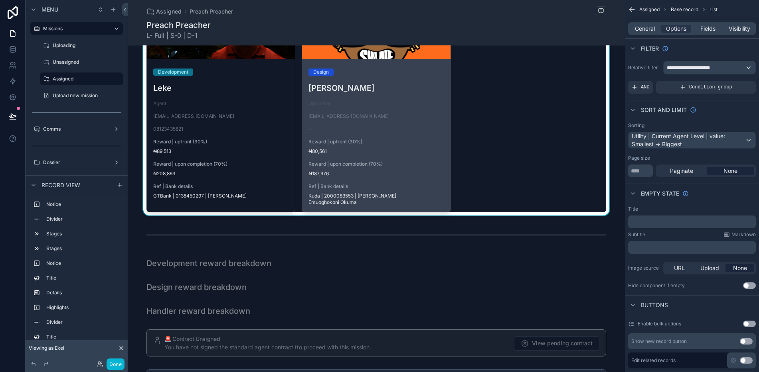
click at [339, 196] on span "Kuda | 2000083553 | Sweeney Emuoghokoni Okuma" at bounding box center [375, 199] width 135 height 13
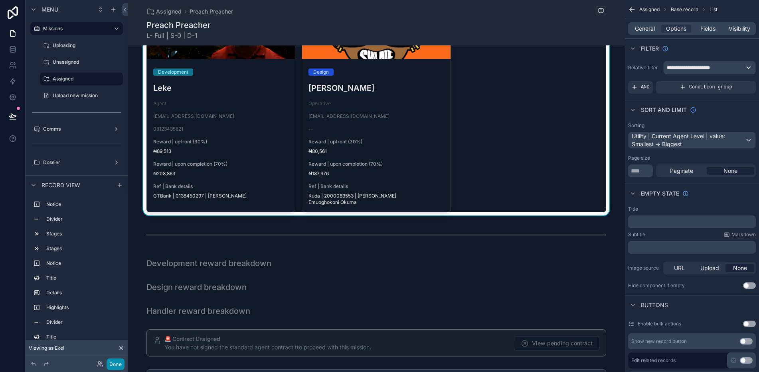
click at [114, 363] on button "Done" at bounding box center [115, 365] width 18 height 12
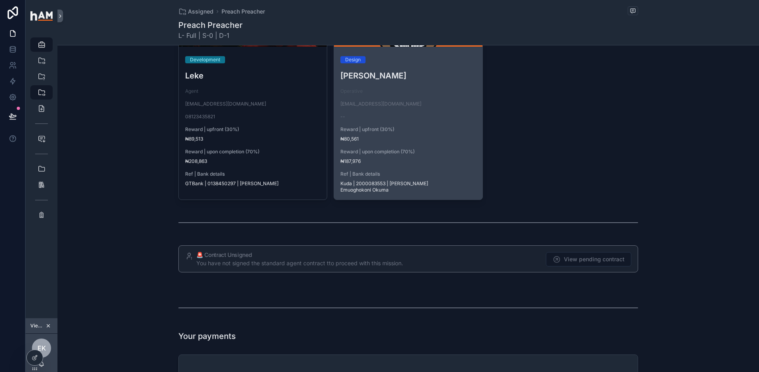
scroll to position [1151, 0]
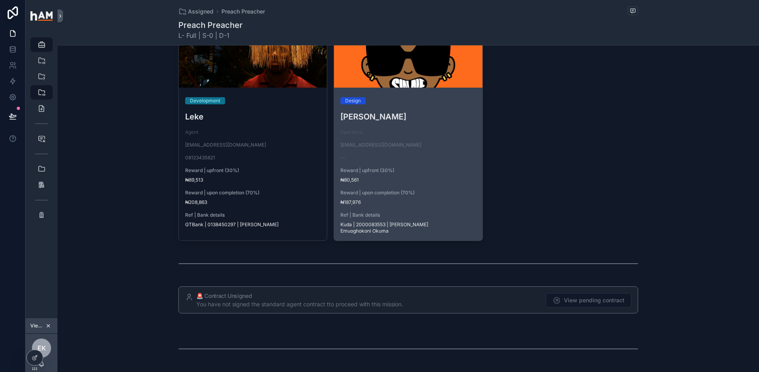
click at [376, 225] on span "Kuda | 2000083553 | Sweeney Emuoghokoni Okuma" at bounding box center [407, 228] width 135 height 13
copy span "2000083553"
click at [355, 180] on span "₦80,561" at bounding box center [407, 180] width 135 height 6
drag, startPoint x: 356, startPoint y: 179, endPoint x: 342, endPoint y: 180, distance: 14.0
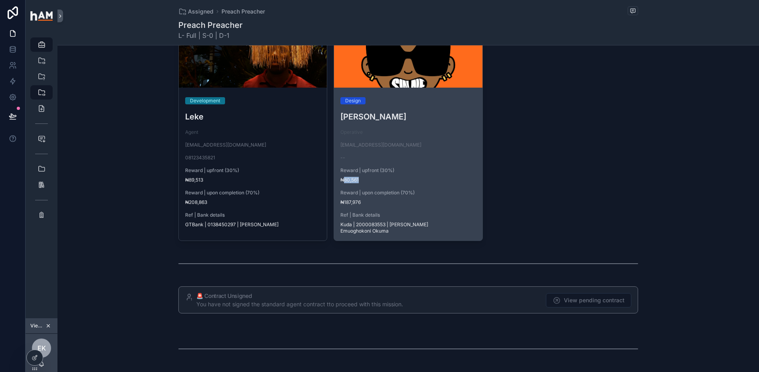
click at [342, 180] on span "₦80,561" at bounding box center [407, 180] width 135 height 6
copy span "80,561"
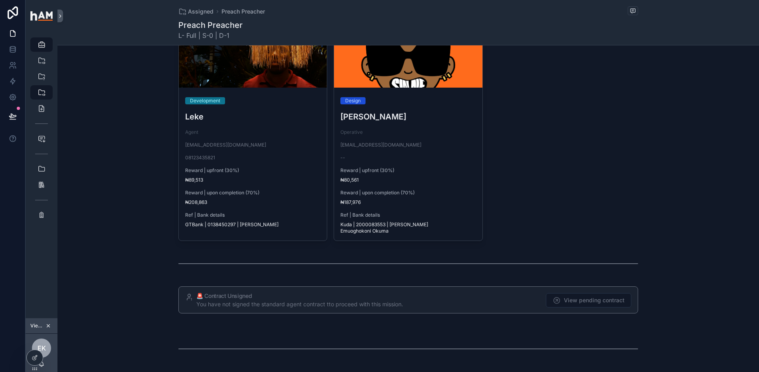
click at [142, 191] on div "Agents Development Leke Agent lekekarunwi@gmail.com 08123435821 Reward | upfron…" at bounding box center [407, 118] width 701 height 253
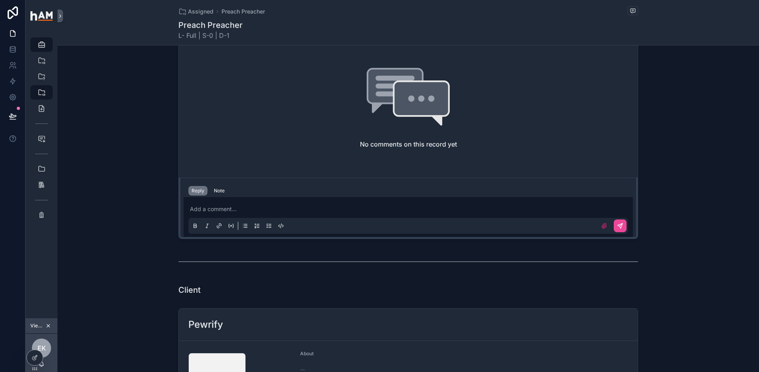
scroll to position [0, 0]
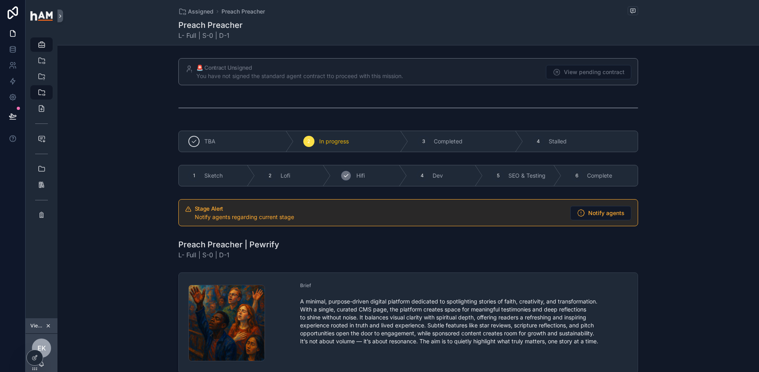
click at [335, 175] on div "3 Hifi" at bounding box center [369, 176] width 76 height 21
click at [590, 213] on span "Notify agents" at bounding box center [606, 213] width 36 height 8
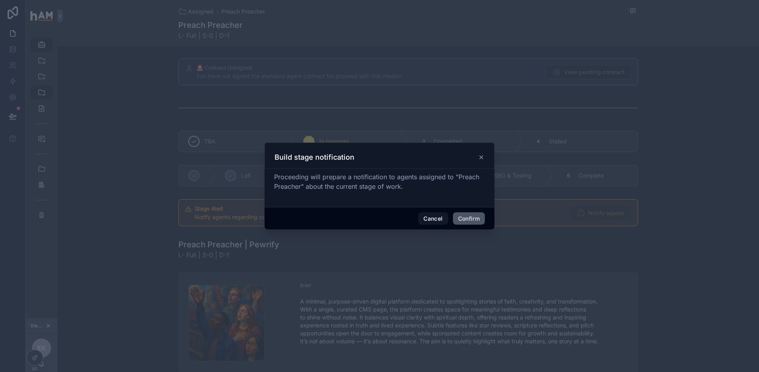
click at [465, 220] on button "Confirm" at bounding box center [469, 219] width 32 height 13
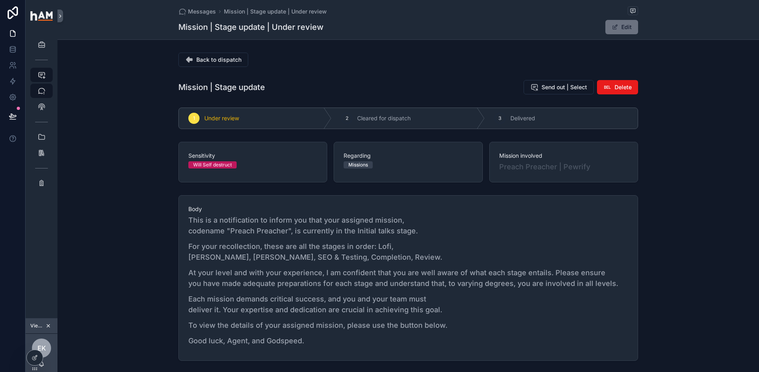
click at [105, 212] on div "Body This is a notification to inform you that your assigned mission, codename …" at bounding box center [407, 278] width 701 height 172
click at [13, 94] on icon at bounding box center [13, 97] width 8 height 8
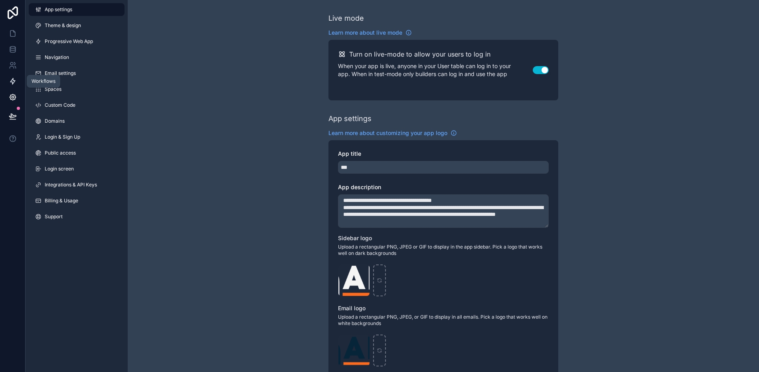
click at [10, 77] on icon at bounding box center [13, 81] width 8 height 8
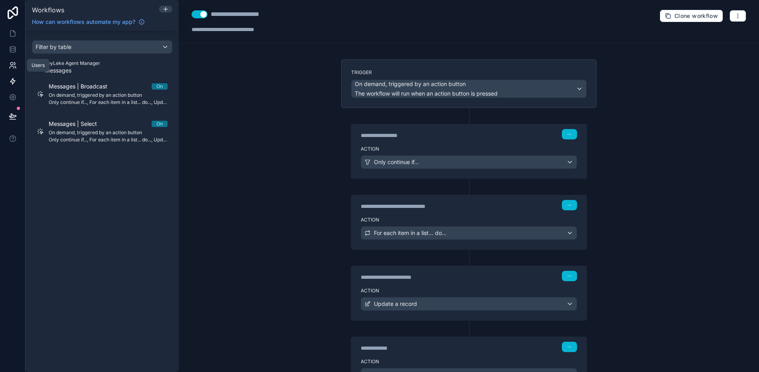
click at [15, 65] on icon at bounding box center [13, 65] width 8 height 8
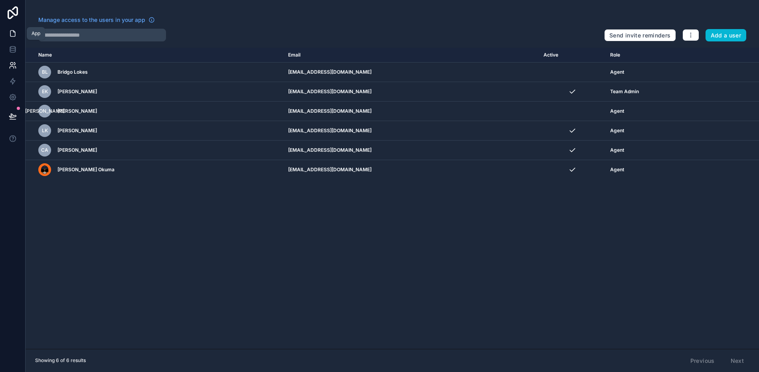
click at [14, 37] on icon at bounding box center [13, 34] width 8 height 8
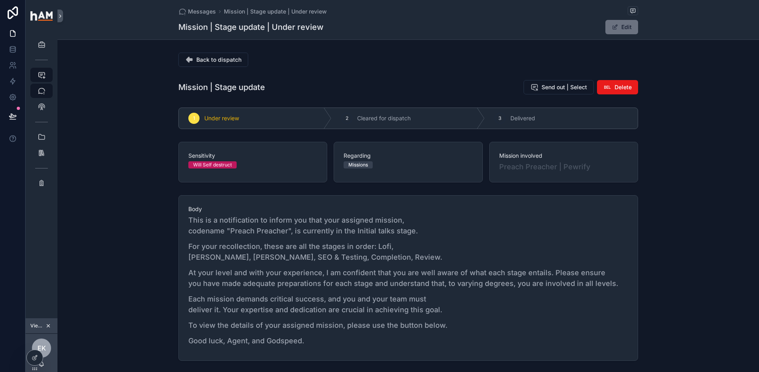
scroll to position [247, 0]
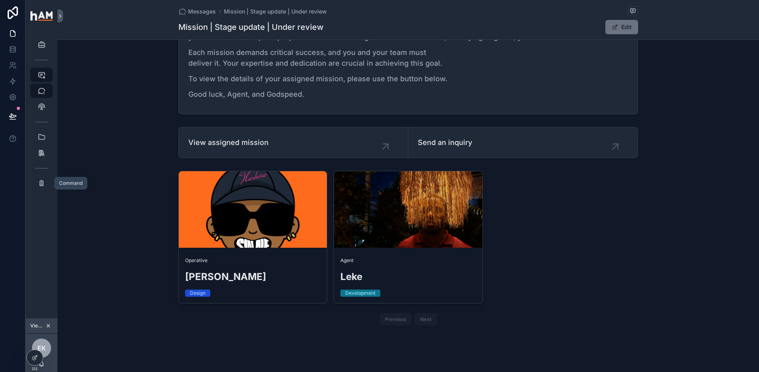
click at [46, 191] on div "Command" at bounding box center [42, 183] width 32 height 16
click at [47, 181] on div "Command" at bounding box center [41, 183] width 13 height 13
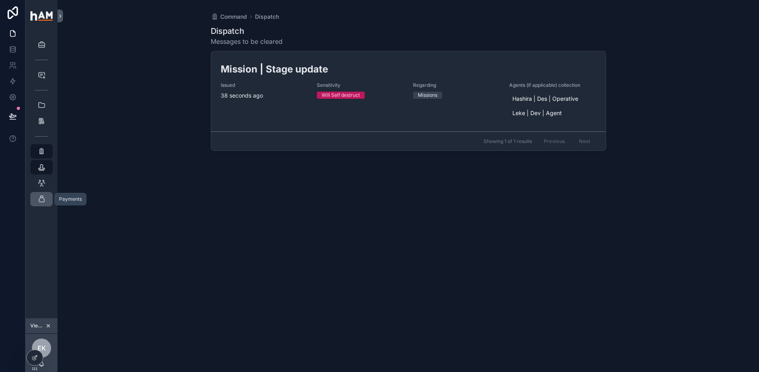
click at [43, 199] on icon "scrollable content" at bounding box center [41, 199] width 8 height 8
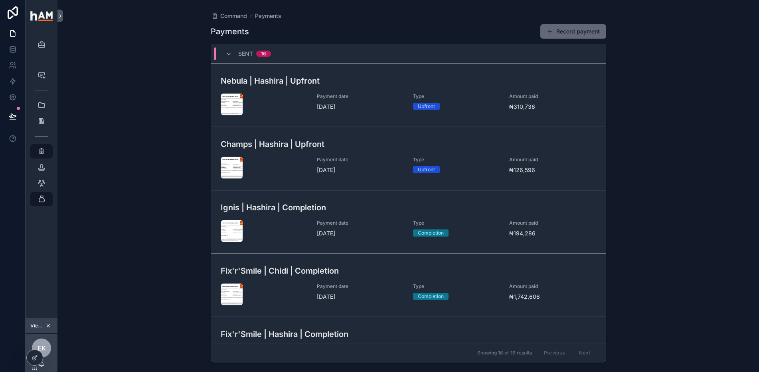
click at [582, 30] on button "Record payment" at bounding box center [573, 31] width 66 height 14
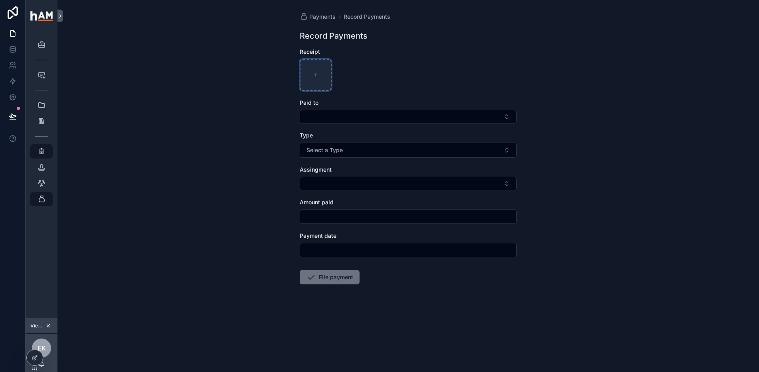
click at [325, 77] on div "scrollable content" at bounding box center [316, 75] width 32 height 32
type input "**********"
click at [457, 108] on div "Paid to" at bounding box center [408, 111] width 217 height 25
click at [445, 123] on form "Receipt Screenshot 2025-09-05 at 7.43.27 AM .png Paid to Type Select a Type Ass…" at bounding box center [408, 192] width 217 height 288
click at [439, 116] on button "Select Button" at bounding box center [408, 117] width 217 height 14
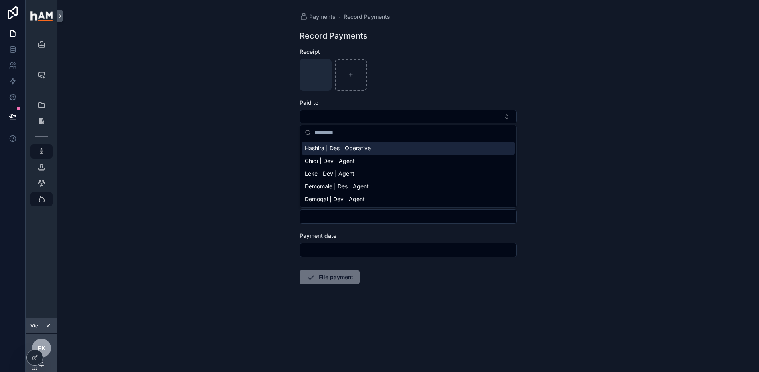
click at [387, 151] on div "Hashira | Des | Operative" at bounding box center [408, 148] width 213 height 13
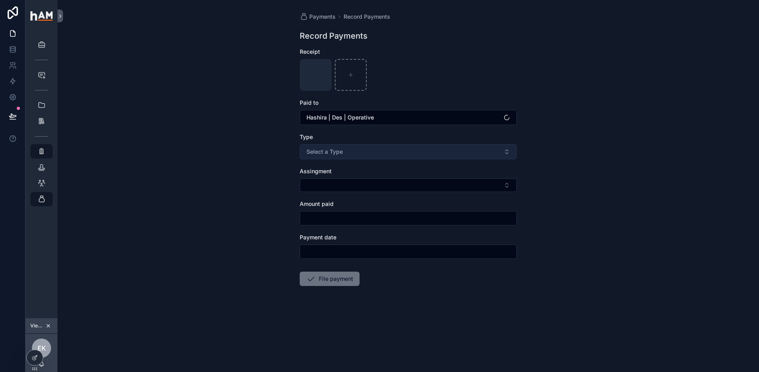
click at [388, 151] on button "Select a Type" at bounding box center [408, 151] width 217 height 15
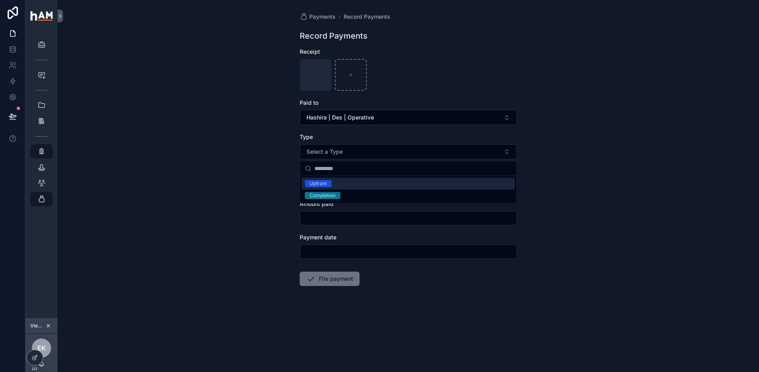
click at [387, 185] on div "Upfront" at bounding box center [408, 184] width 213 height 12
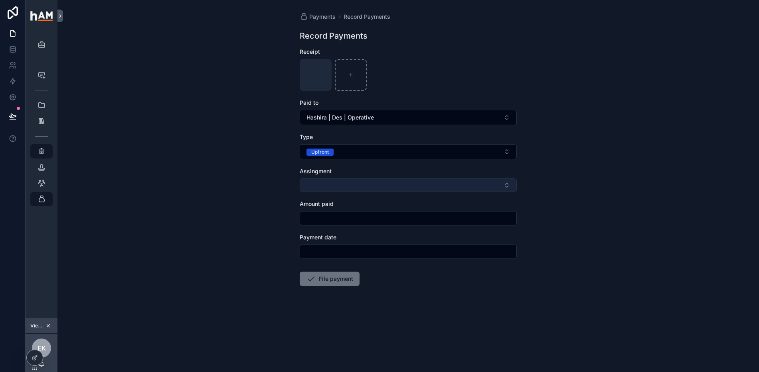
click at [386, 188] on button "Select Button" at bounding box center [408, 186] width 217 height 14
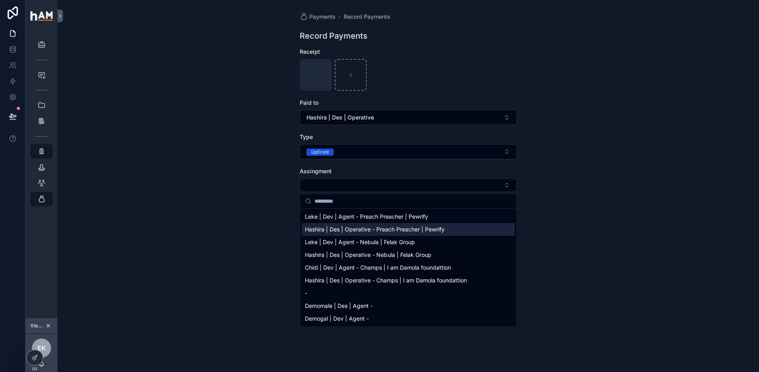
click at [383, 232] on span "Hashira | Des | Operative - Preach Preacher | Pewrify" at bounding box center [375, 230] width 140 height 8
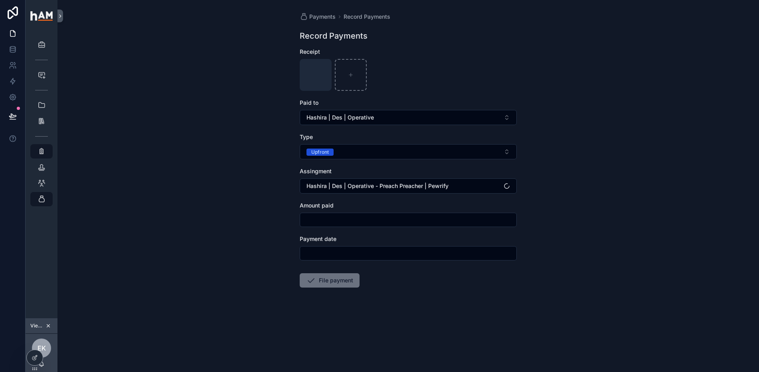
click at [385, 216] on input "scrollable content" at bounding box center [408, 220] width 216 height 11
paste input "*******"
type input "*******"
click at [380, 258] on input "scrollable content" at bounding box center [408, 253] width 216 height 11
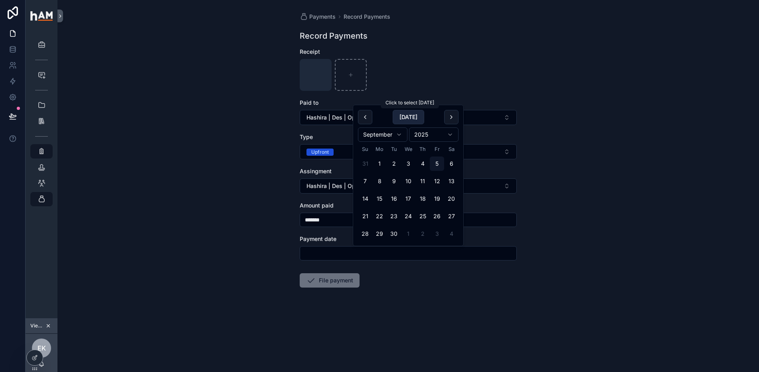
click at [412, 114] on button "Today" at bounding box center [408, 117] width 32 height 14
type input "********"
click at [357, 310] on form "Receipt Screenshot 2025-09-05 at 7.43.27 AM .png Paid to Hashira | Des | Operat…" at bounding box center [408, 193] width 217 height 291
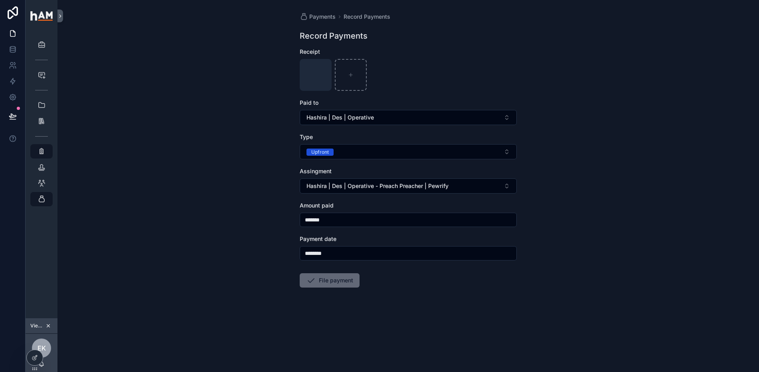
click at [350, 283] on button "File payment" at bounding box center [330, 281] width 60 height 14
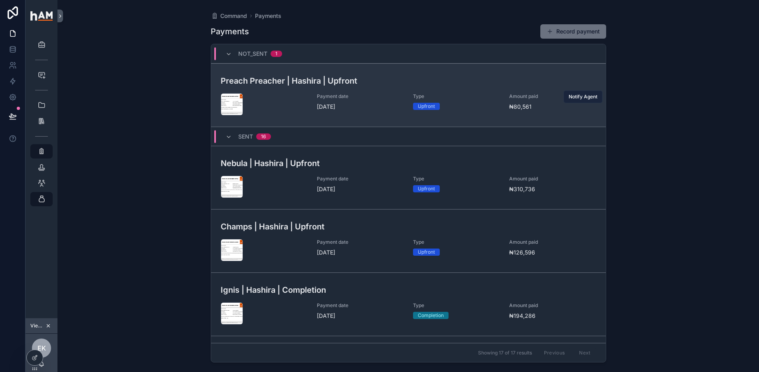
click at [579, 97] on span "Notify Agent" at bounding box center [582, 97] width 29 height 6
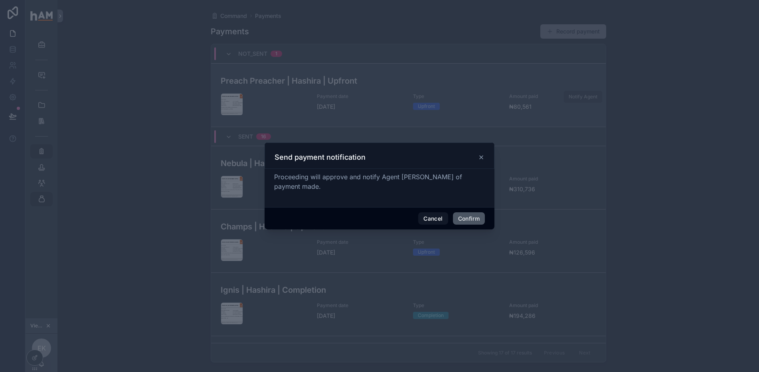
click at [471, 215] on button "Confirm" at bounding box center [469, 219] width 32 height 13
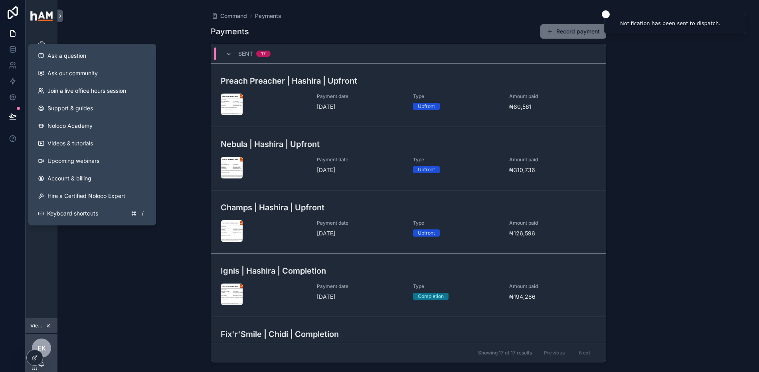
click at [171, 276] on div "Command Payments Payments Record payment SENT 17 Preach Preacher | Hashira | Up…" at bounding box center [407, 186] width 701 height 372
click at [141, 311] on div "Command Payments Payments Record payment SENT 17 Preach Preacher | Hashira | Up…" at bounding box center [407, 186] width 701 height 372
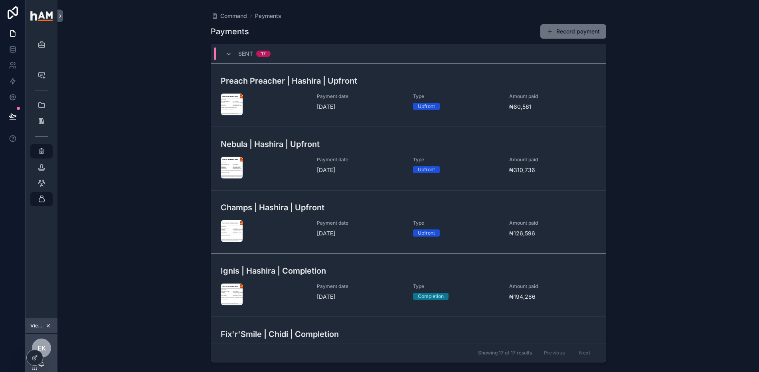
click at [166, 150] on div "Command Payments Payments Record payment SENT 17 Preach Preacher | Hashira | Up…" at bounding box center [407, 186] width 701 height 372
click at [13, 101] on icon at bounding box center [13, 97] width 8 height 8
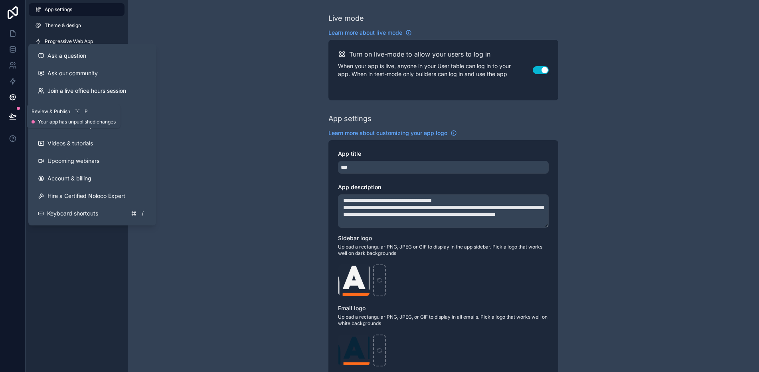
click at [14, 109] on button at bounding box center [13, 116] width 18 height 22
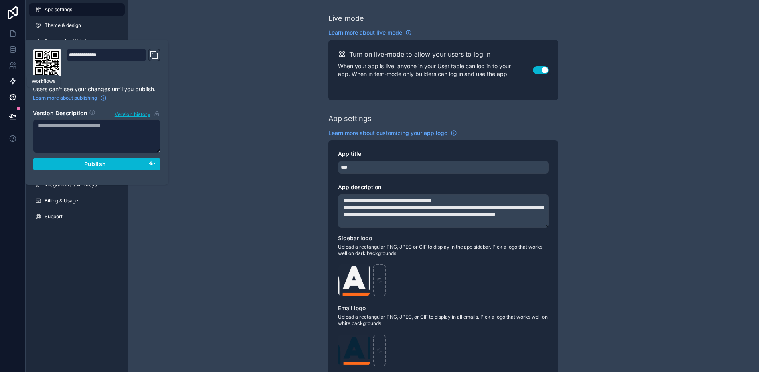
click at [12, 85] on link at bounding box center [12, 81] width 25 height 16
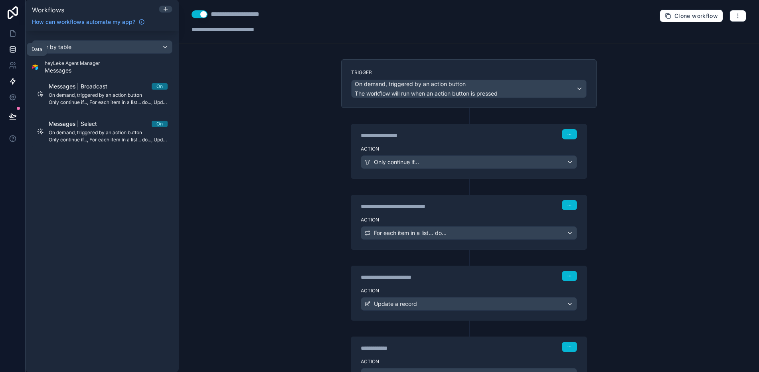
click at [14, 47] on icon at bounding box center [12, 48] width 5 height 2
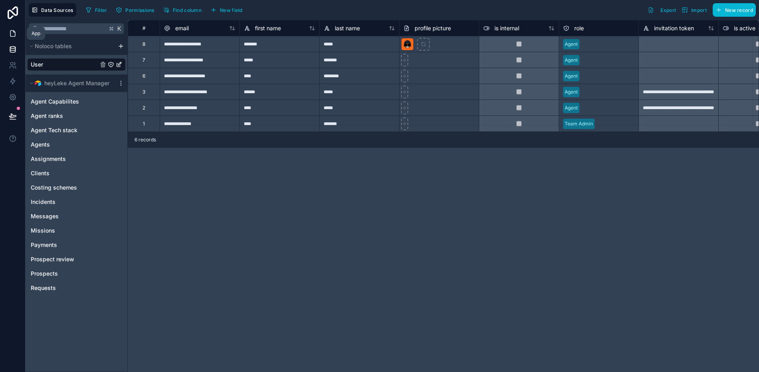
click at [13, 34] on icon at bounding box center [13, 34] width 8 height 8
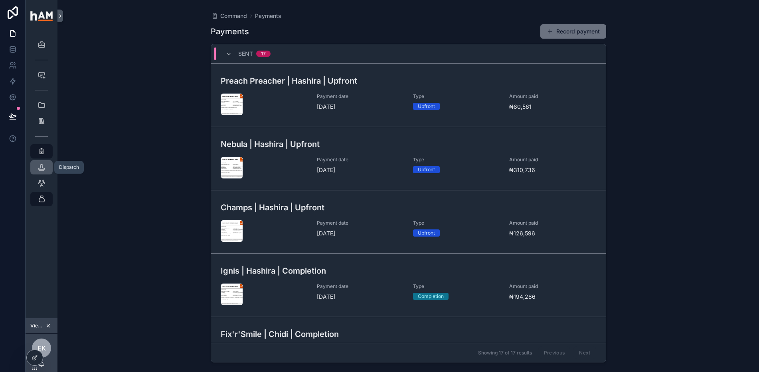
click at [45, 164] on icon "scrollable content" at bounding box center [41, 168] width 8 height 8
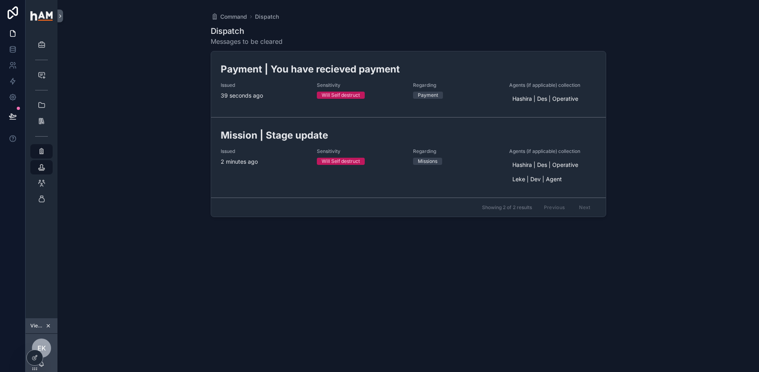
click at [543, 284] on div "Dispatch Messages to be cleared Payment | You have recieved payment Issued 39 s…" at bounding box center [408, 192] width 395 height 342
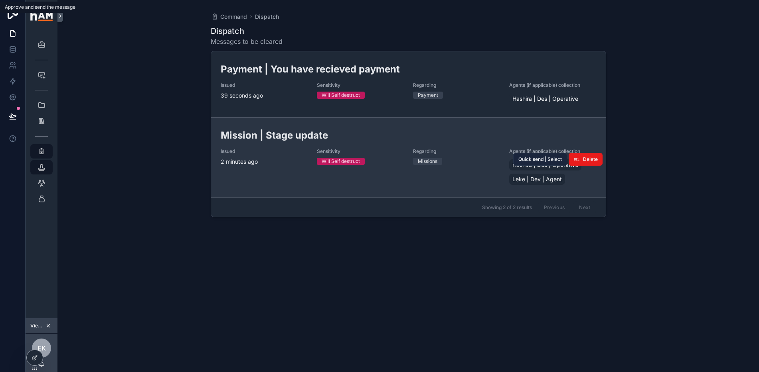
click at [544, 159] on span "Quick send | Select" at bounding box center [539, 159] width 43 height 6
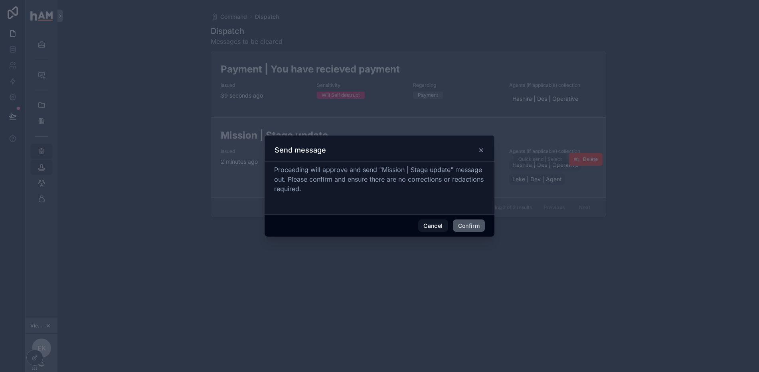
click at [466, 231] on button "Confirm" at bounding box center [469, 226] width 32 height 13
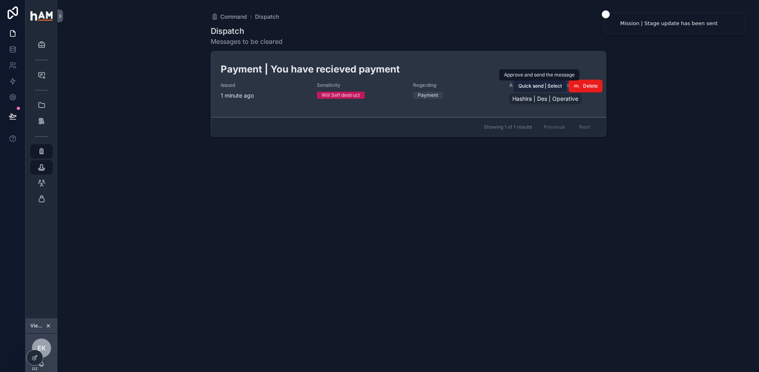
click at [529, 86] on span "Quick send | Select" at bounding box center [539, 86] width 43 height 6
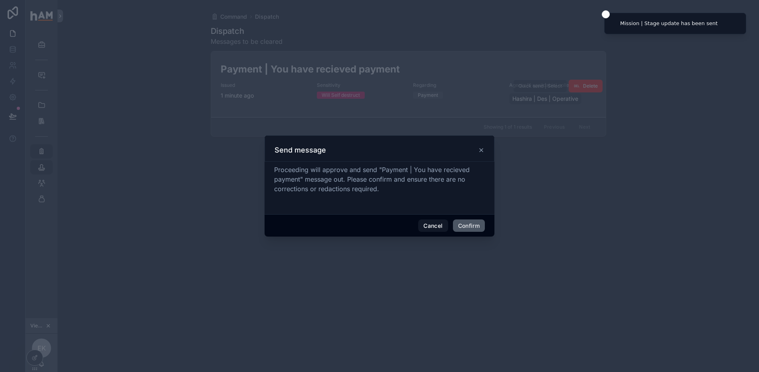
click at [467, 229] on button "Confirm" at bounding box center [469, 226] width 32 height 13
